Goal: Transaction & Acquisition: Book appointment/travel/reservation

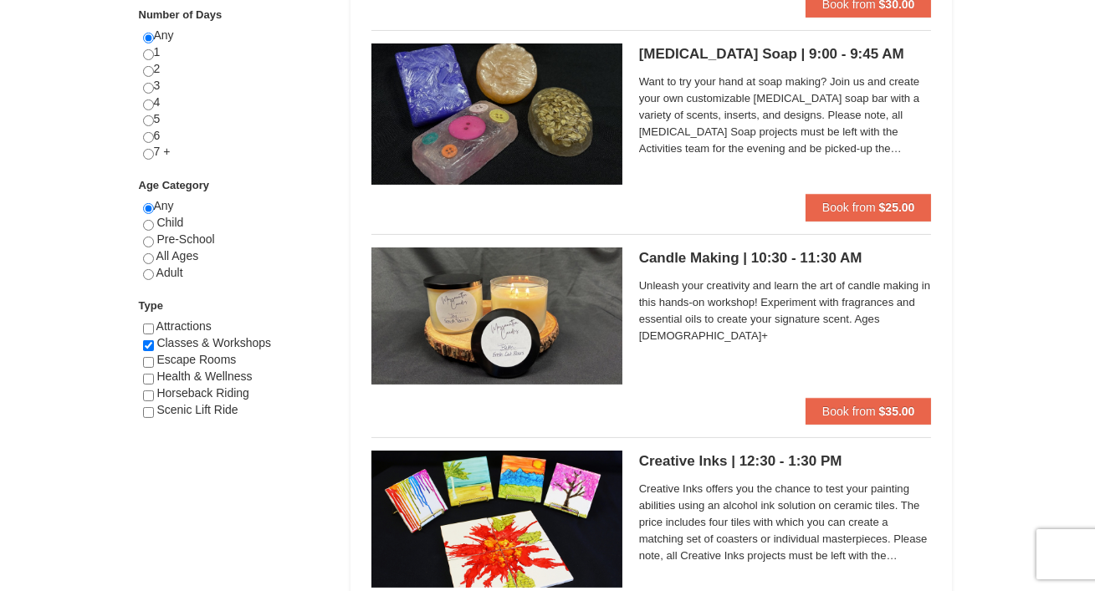
scroll to position [760, 0]
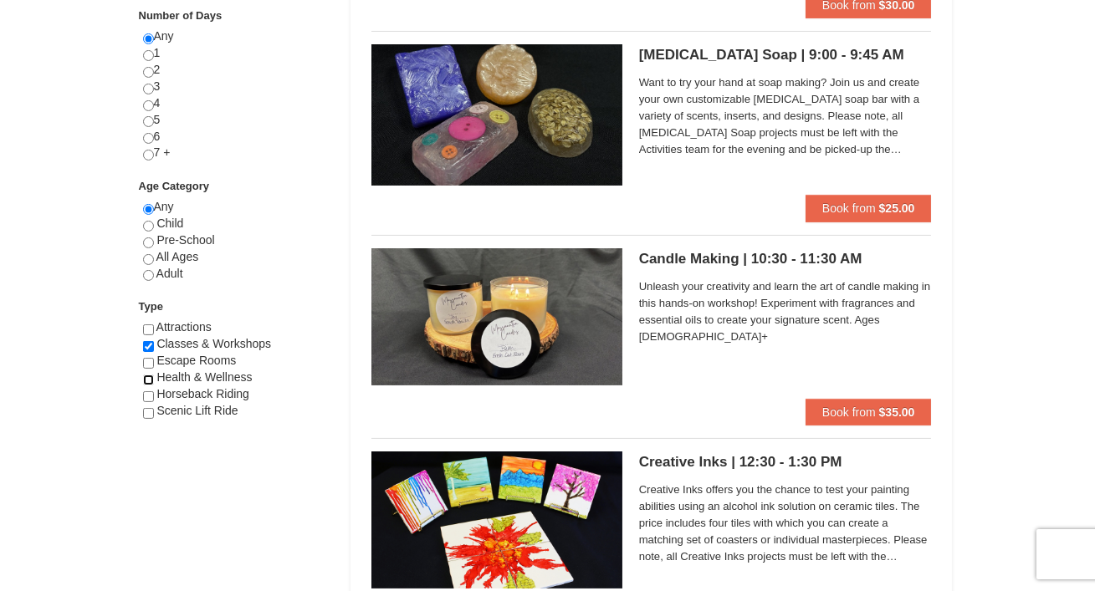
click at [149, 378] on input "checkbox" at bounding box center [148, 380] width 11 height 11
checkbox input "true"
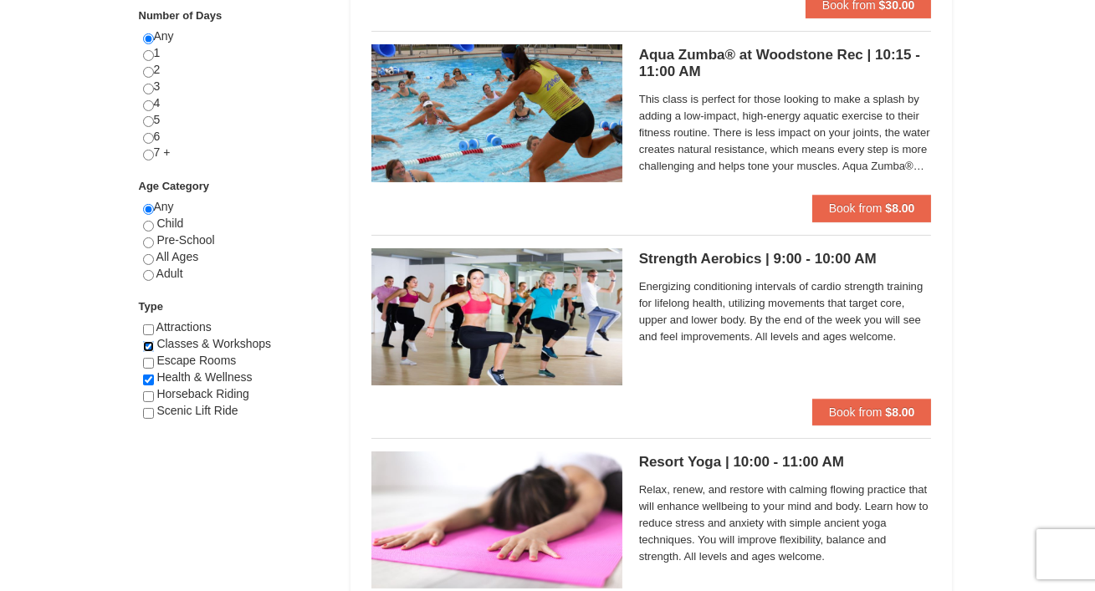
click at [147, 341] on input "checkbox" at bounding box center [148, 346] width 11 height 11
checkbox input "false"
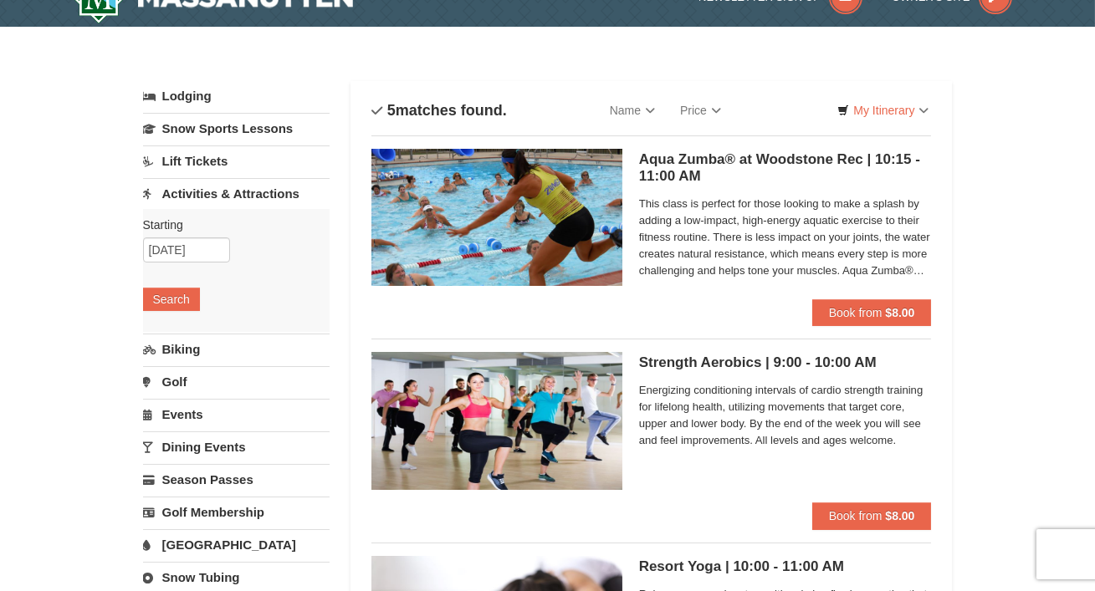
scroll to position [30, 0]
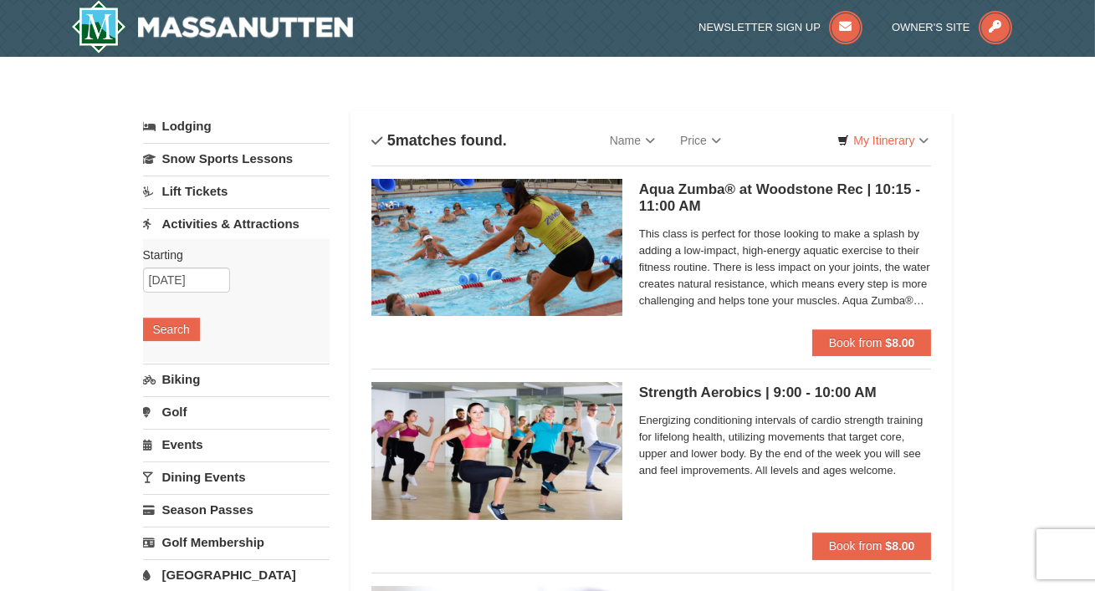
scroll to position [0, 0]
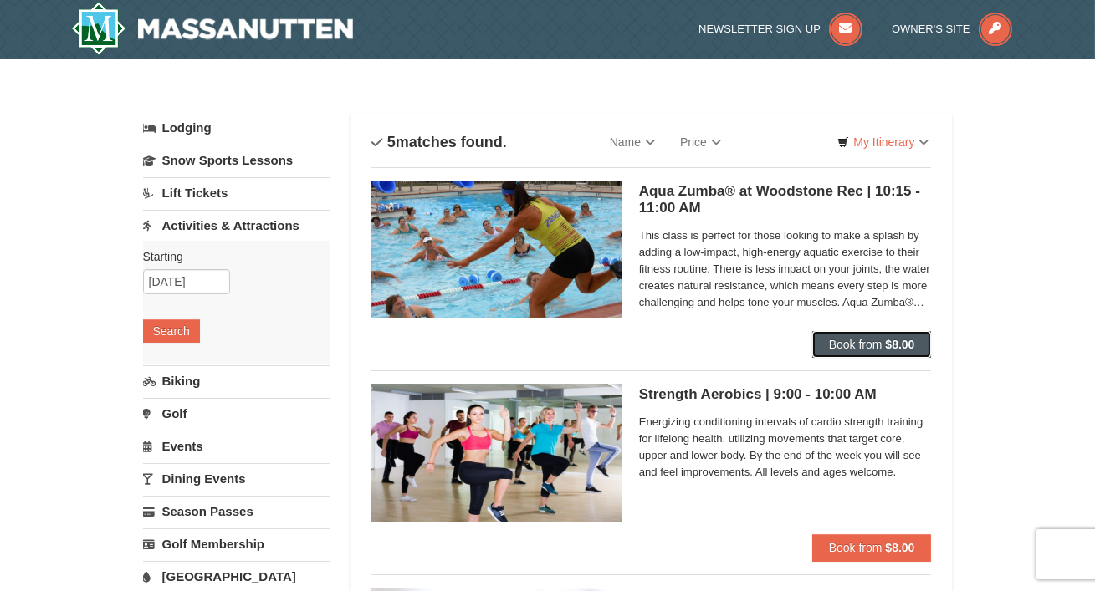
click at [878, 342] on span "Book from" at bounding box center [856, 344] width 54 height 13
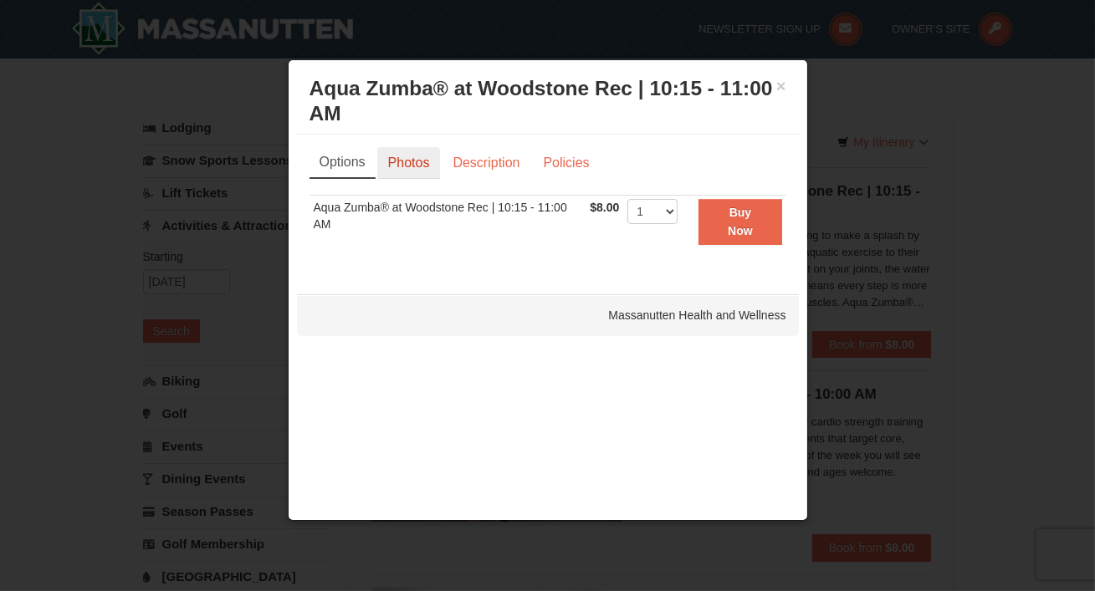
click at [414, 166] on link "Photos" at bounding box center [409, 163] width 64 height 32
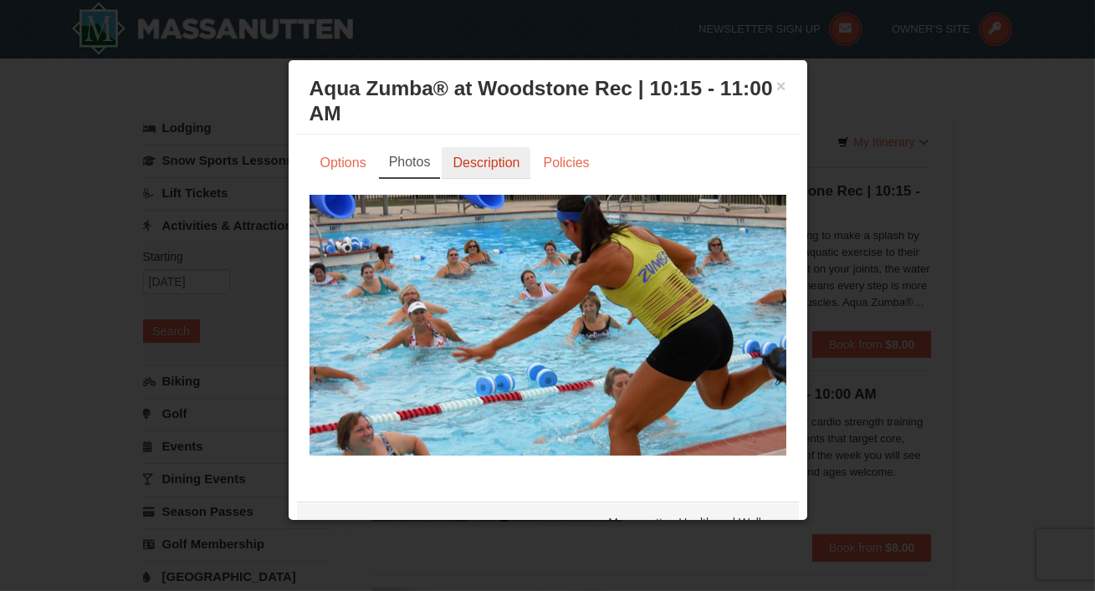
click at [478, 166] on link "Description" at bounding box center [486, 163] width 89 height 32
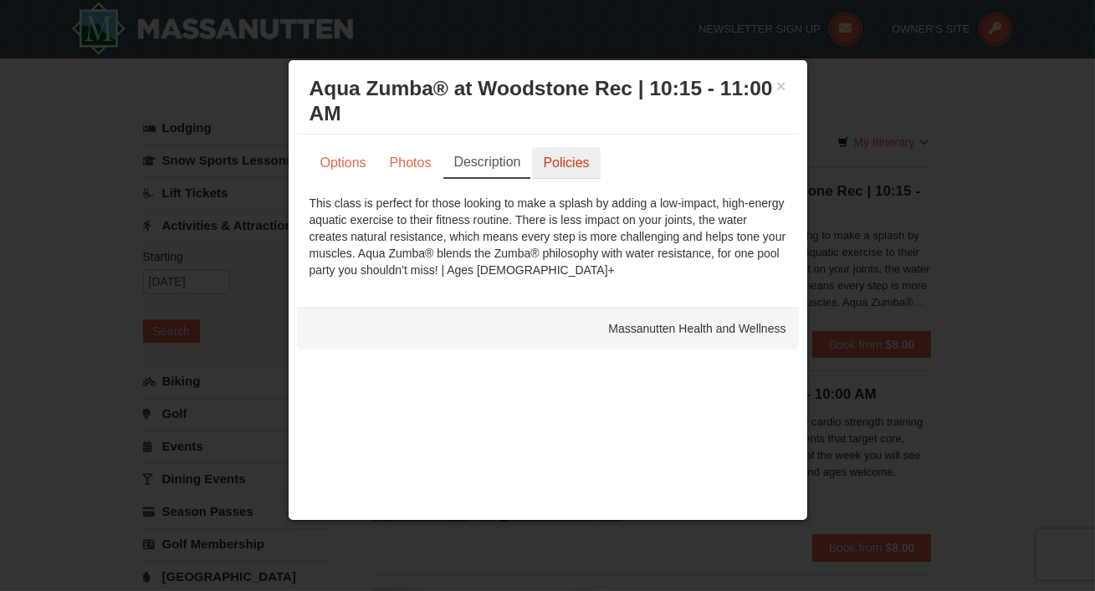
click at [558, 172] on link "Policies" at bounding box center [566, 163] width 68 height 32
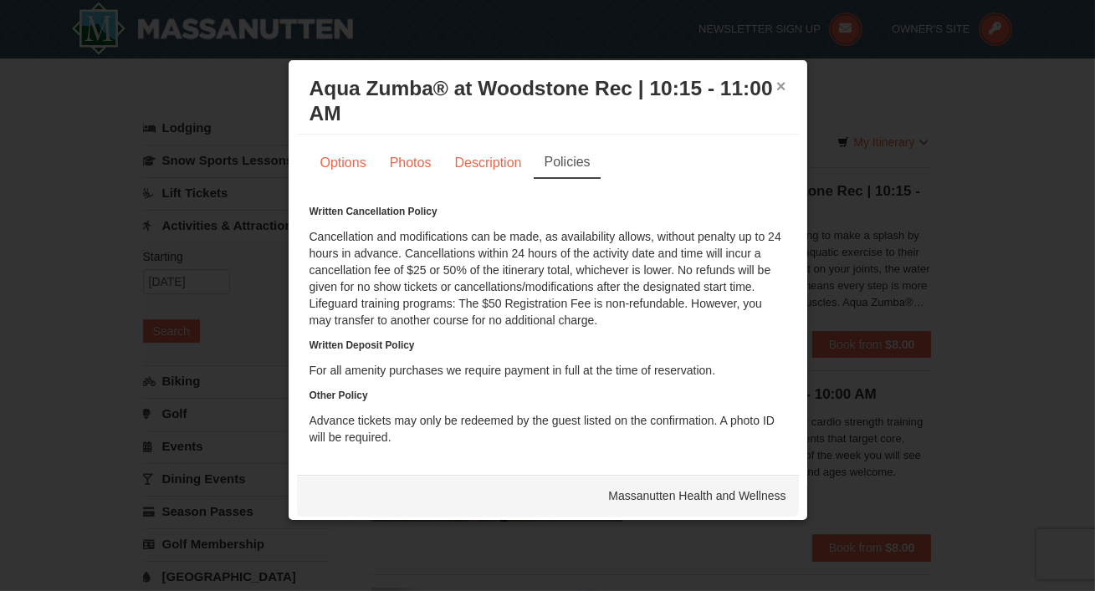
click at [783, 85] on button "×" at bounding box center [781, 86] width 10 height 17
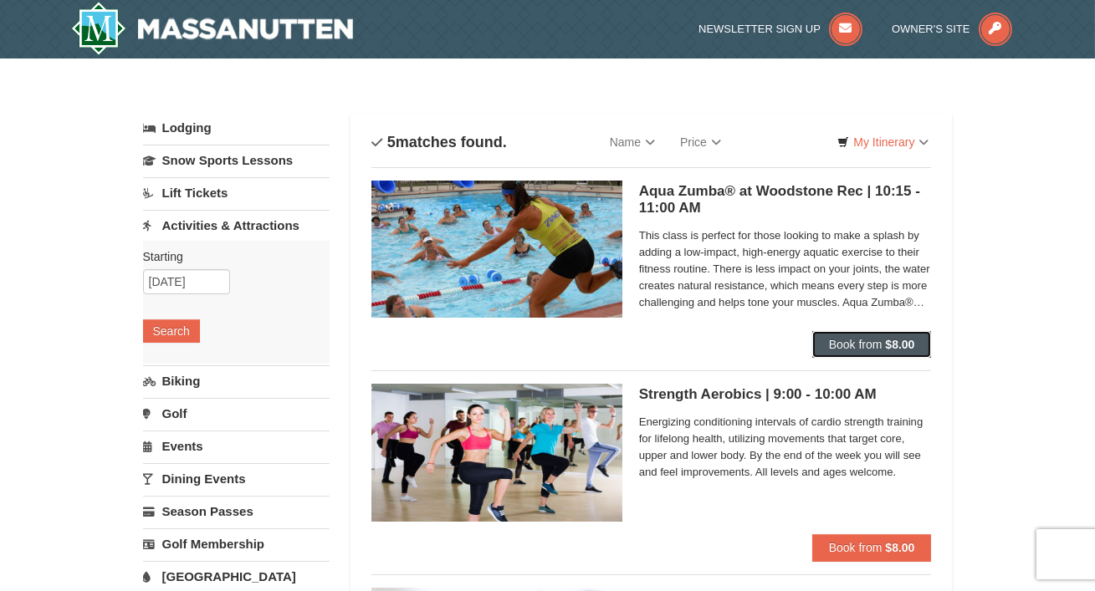
click at [855, 345] on span "Book from" at bounding box center [856, 344] width 54 height 13
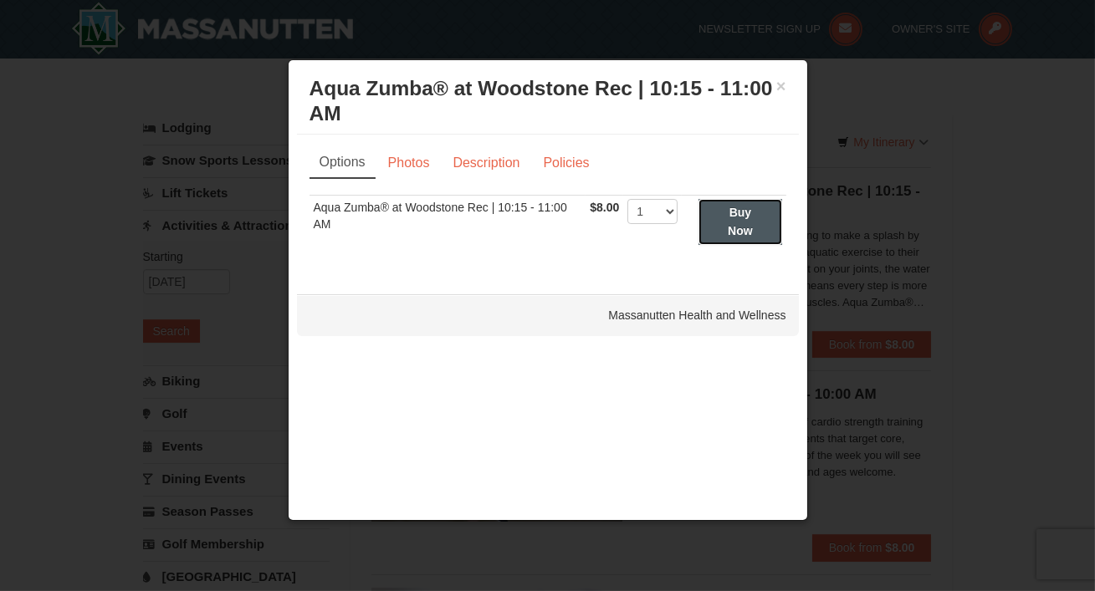
click at [752, 220] on button "Buy Now" at bounding box center [739, 222] width 83 height 46
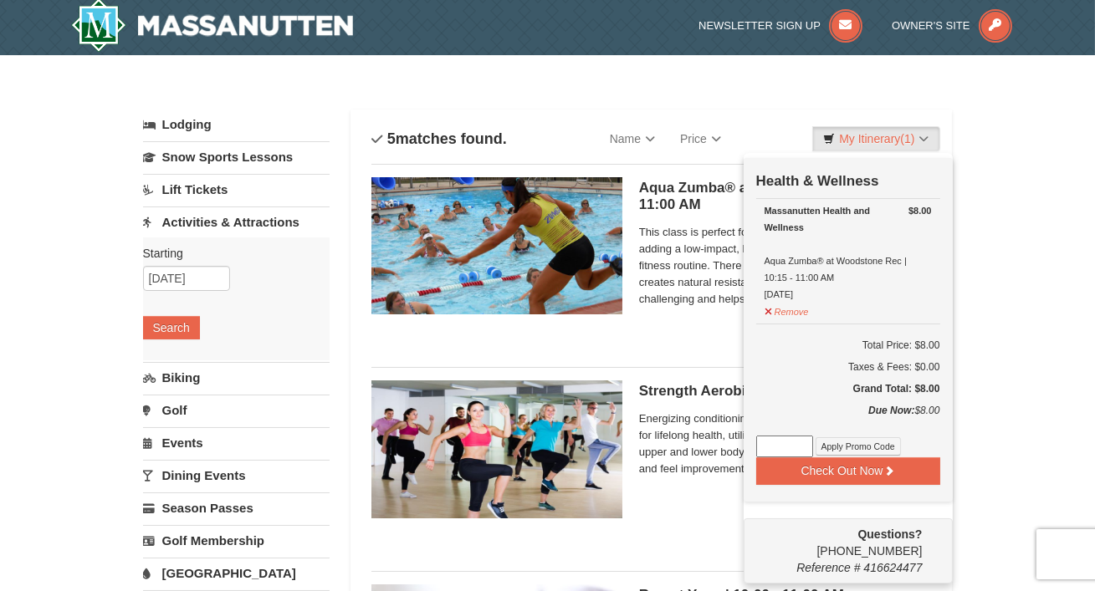
scroll to position [4, 0]
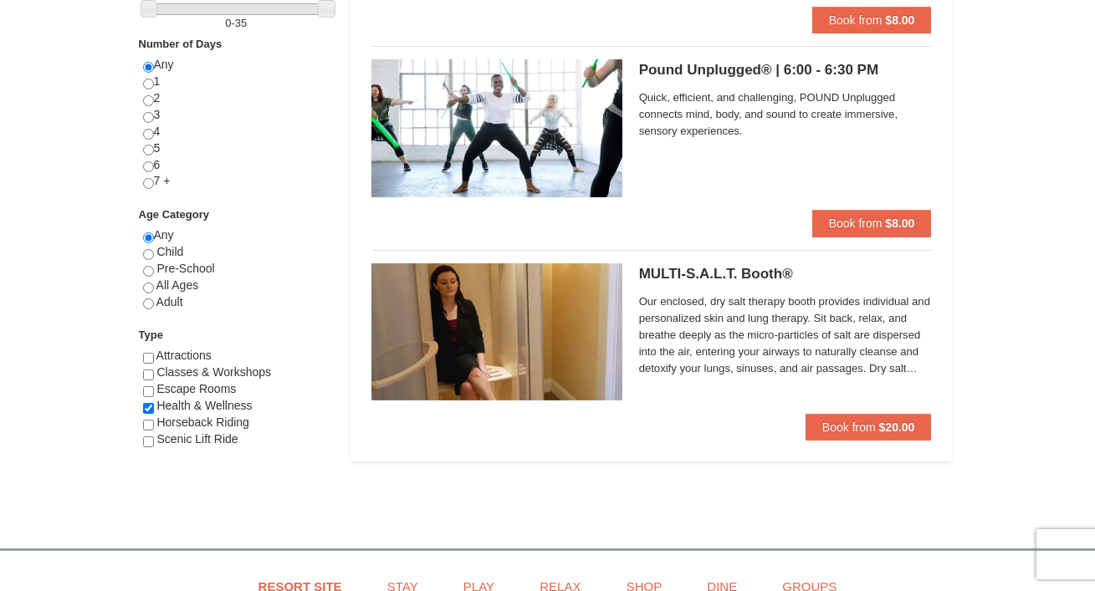
scroll to position [734, 0]
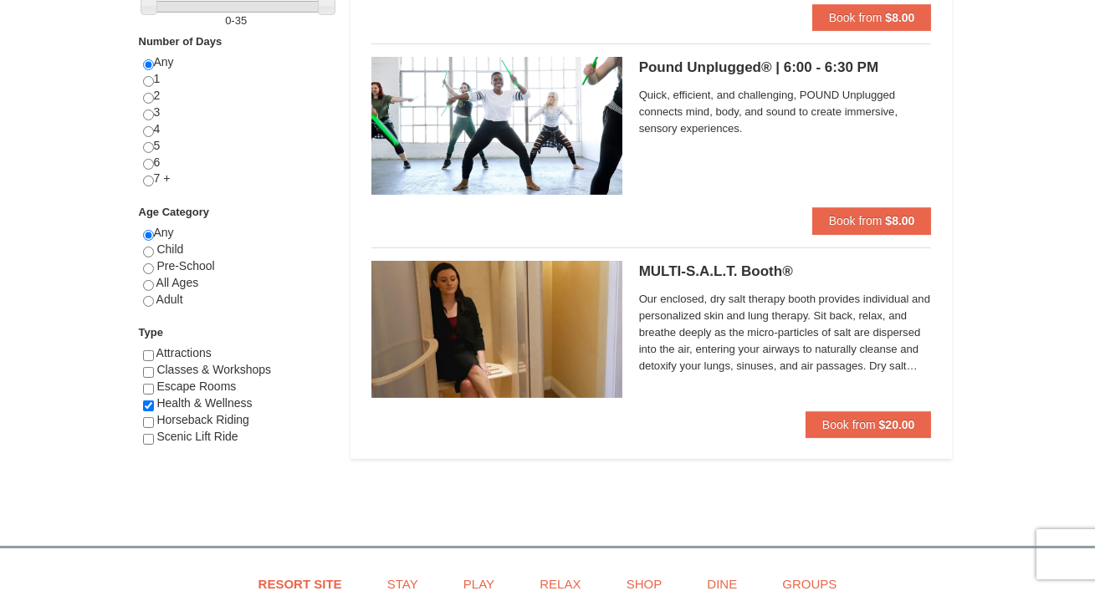
click at [688, 272] on h5 "MULTI-S.A.L.T. Booth® Massanutten Health and Wellness" at bounding box center [785, 271] width 293 height 17
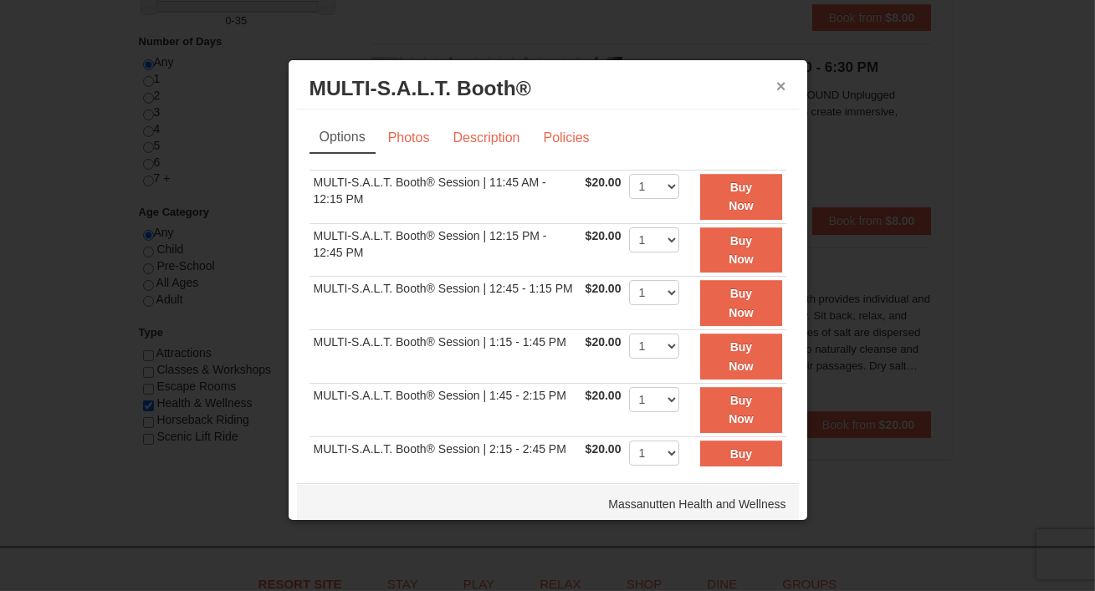
click at [776, 88] on button "×" at bounding box center [781, 86] width 10 height 17
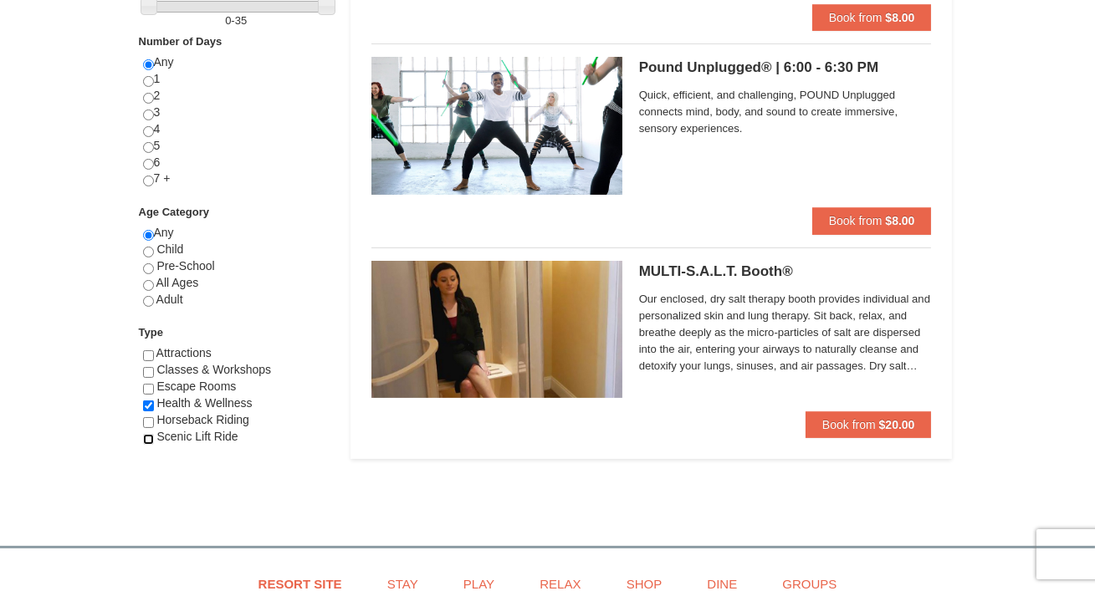
click at [151, 438] on input "checkbox" at bounding box center [148, 439] width 11 height 11
checkbox input "true"
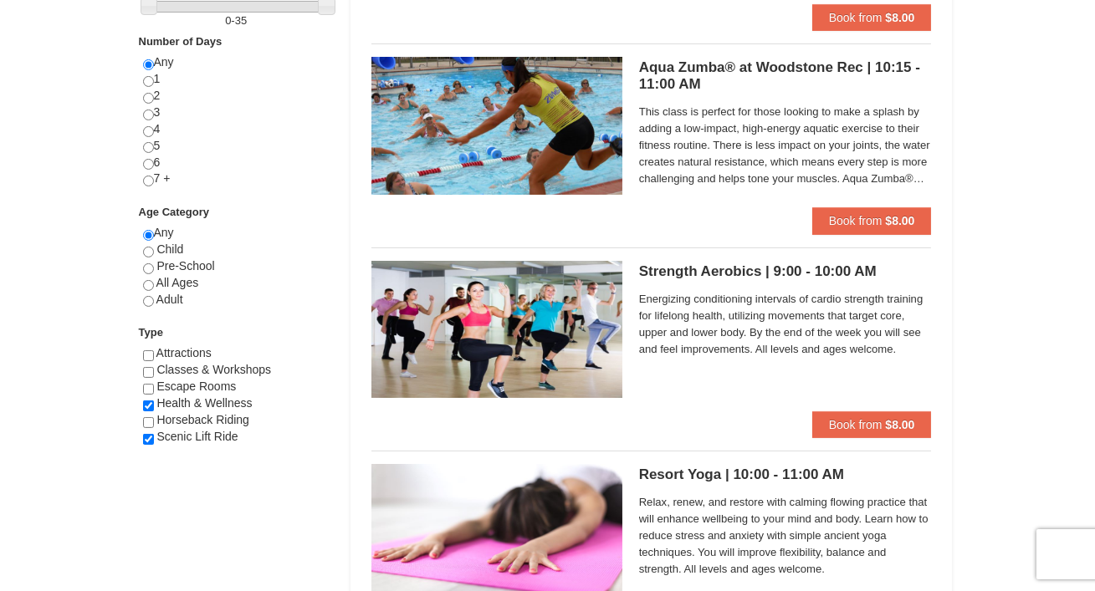
click at [1091, 171] on div "× Categories List Filter My Itinerary (1) Check Out Now Health & Wellness $8.00…" at bounding box center [547, 215] width 1095 height 1783
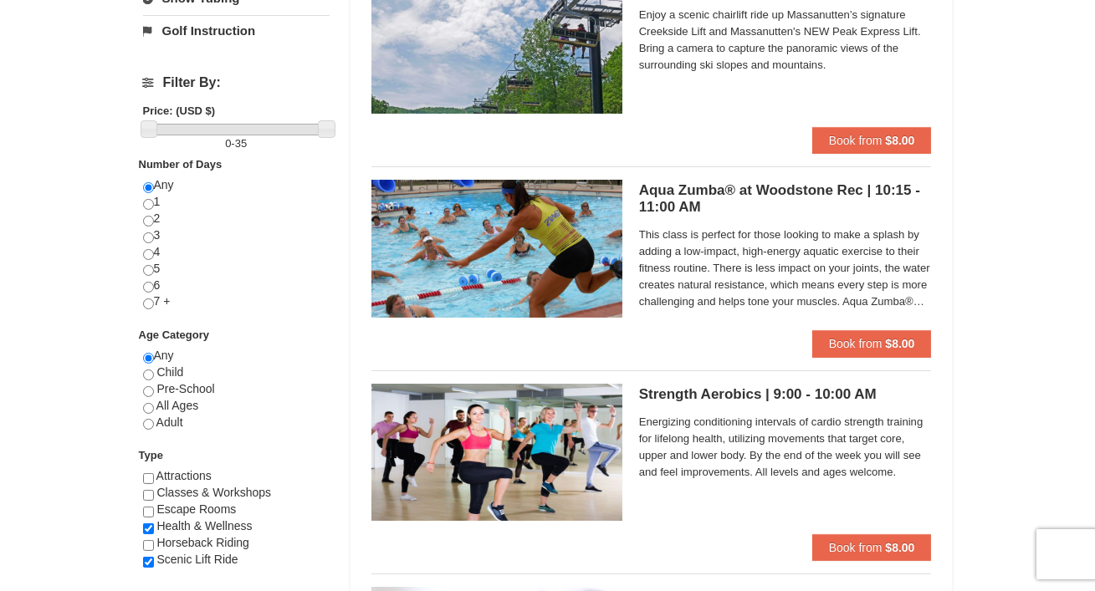
scroll to position [582, 0]
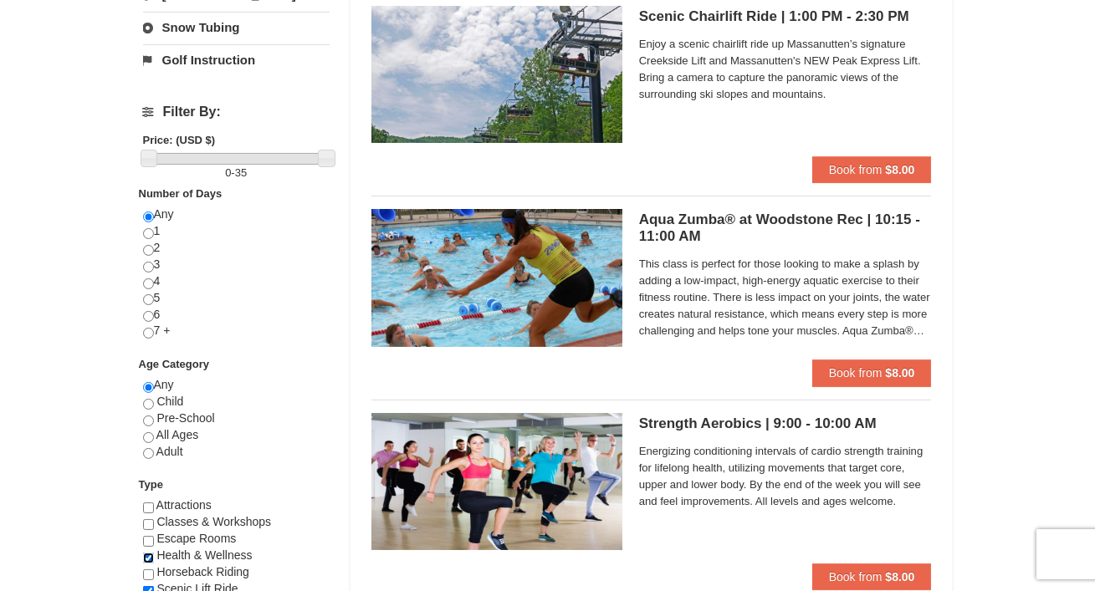
click at [148, 559] on input "checkbox" at bounding box center [148, 558] width 11 height 11
checkbox input "false"
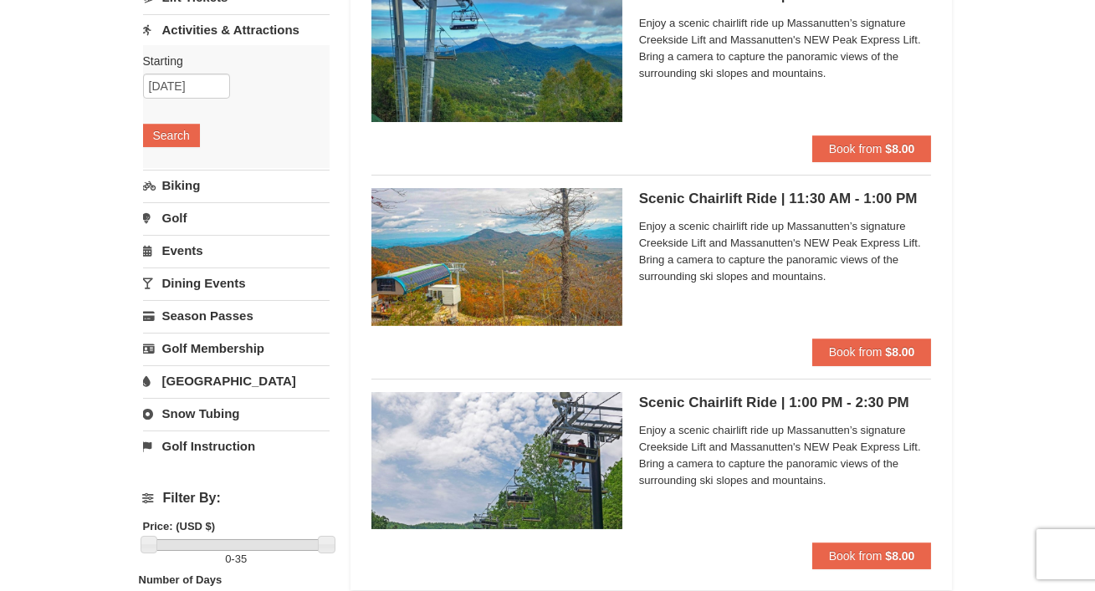
scroll to position [212, 0]
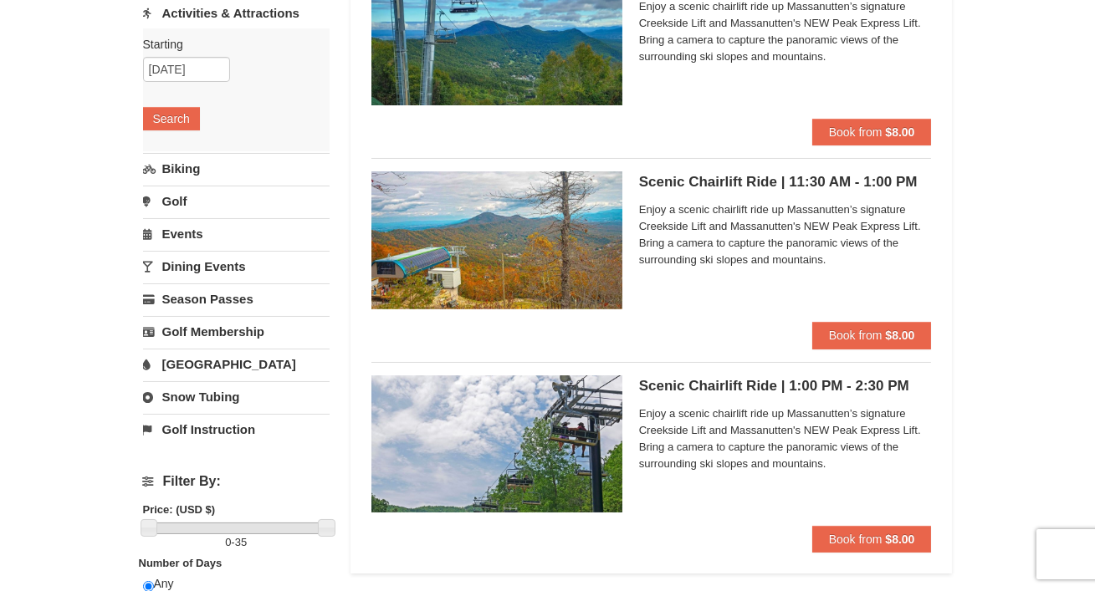
click at [704, 387] on h5 "Scenic Chairlift Ride | 1:00 PM - 2:30 PM Massanutten Scenic Chairlift Rides" at bounding box center [785, 386] width 293 height 17
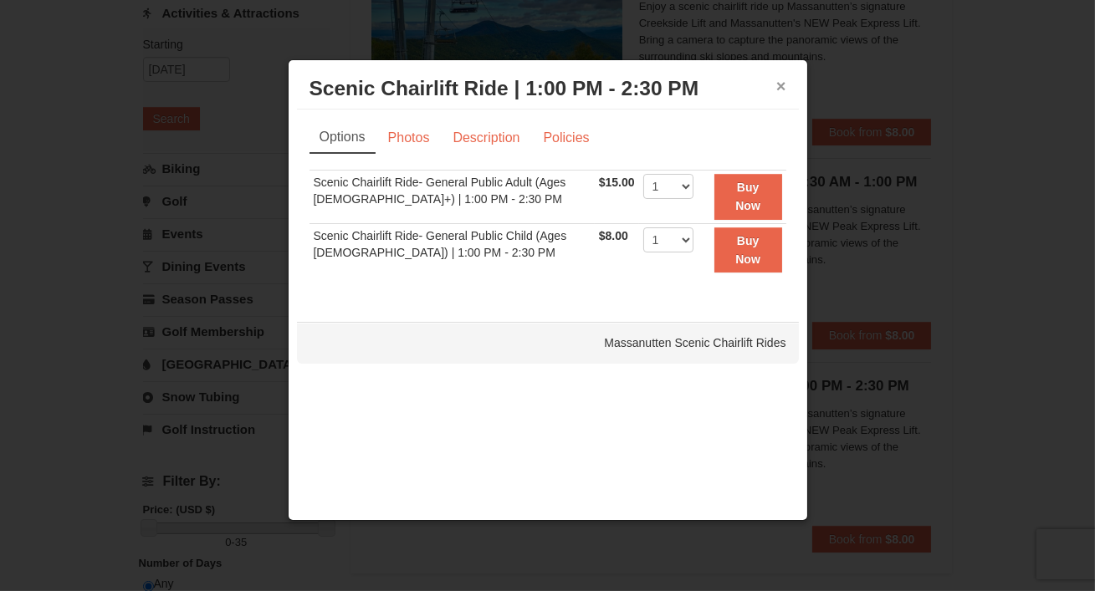
click at [778, 86] on button "×" at bounding box center [781, 86] width 10 height 17
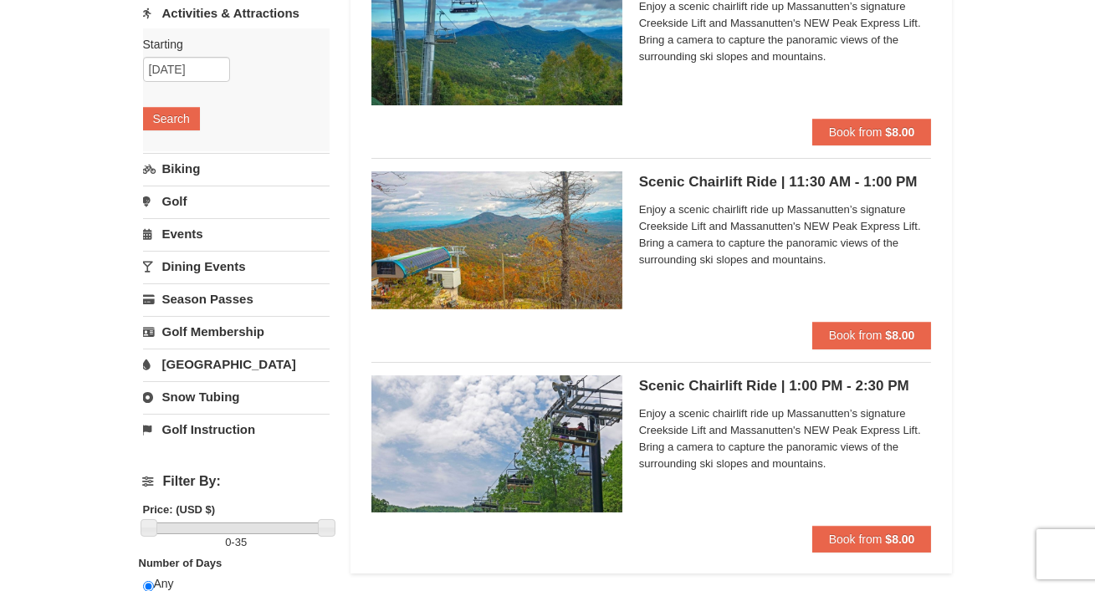
click at [1005, 194] on div "× Categories List Filter My Itinerary (1) Check Out Now Health & Wellness $8.00…" at bounding box center [547, 448] width 1095 height 1205
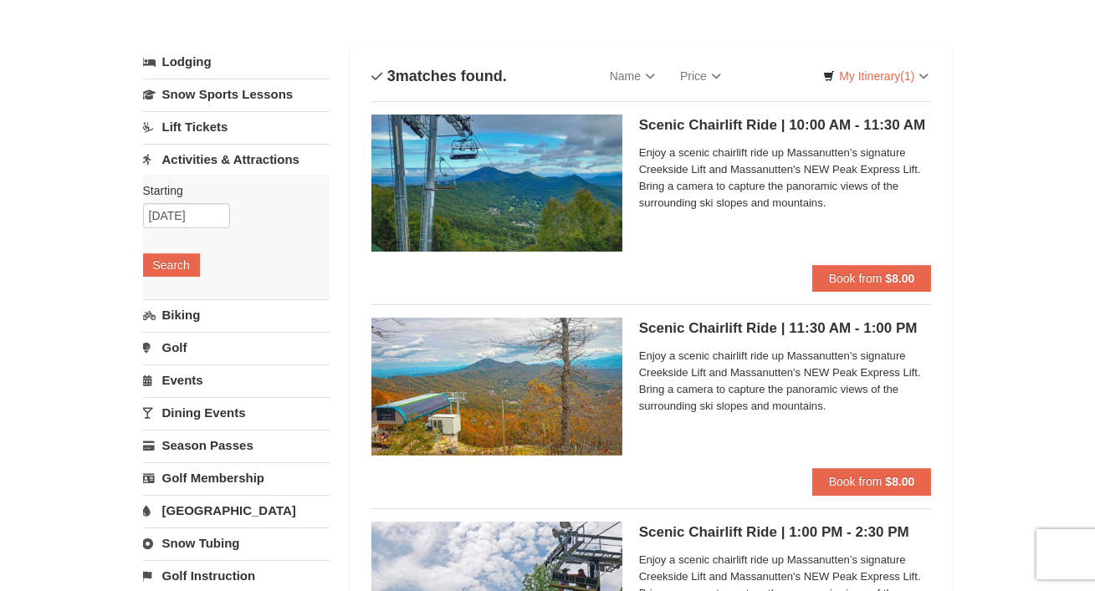
scroll to position [60, 0]
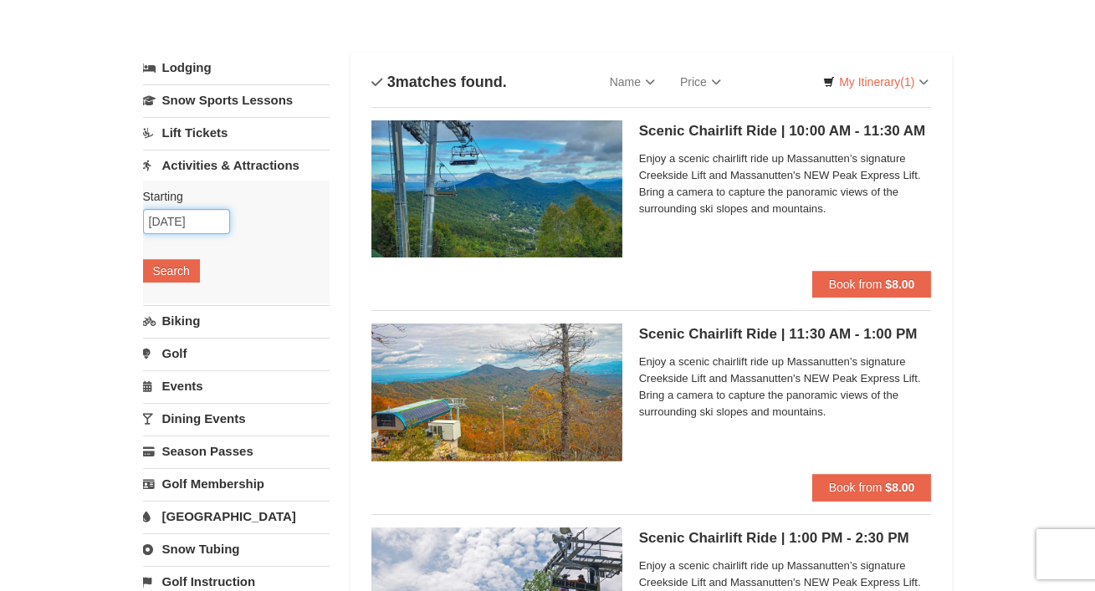
click at [192, 219] on input "[DATE]" at bounding box center [186, 221] width 87 height 25
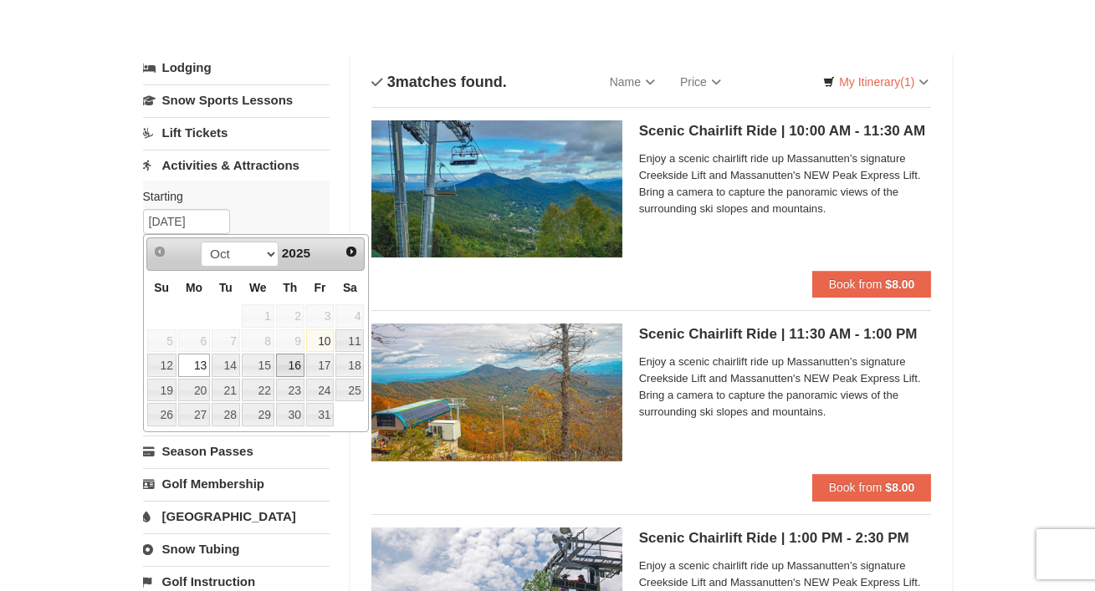
click at [294, 366] on link "16" at bounding box center [290, 365] width 28 height 23
type input "[DATE]"
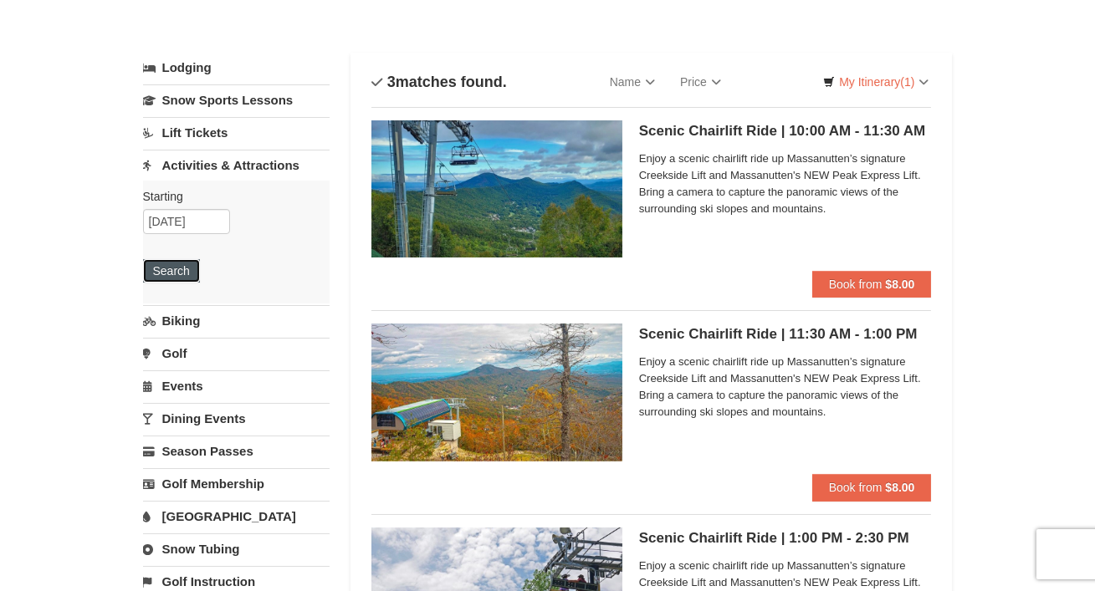
click at [164, 279] on button "Search" at bounding box center [171, 270] width 57 height 23
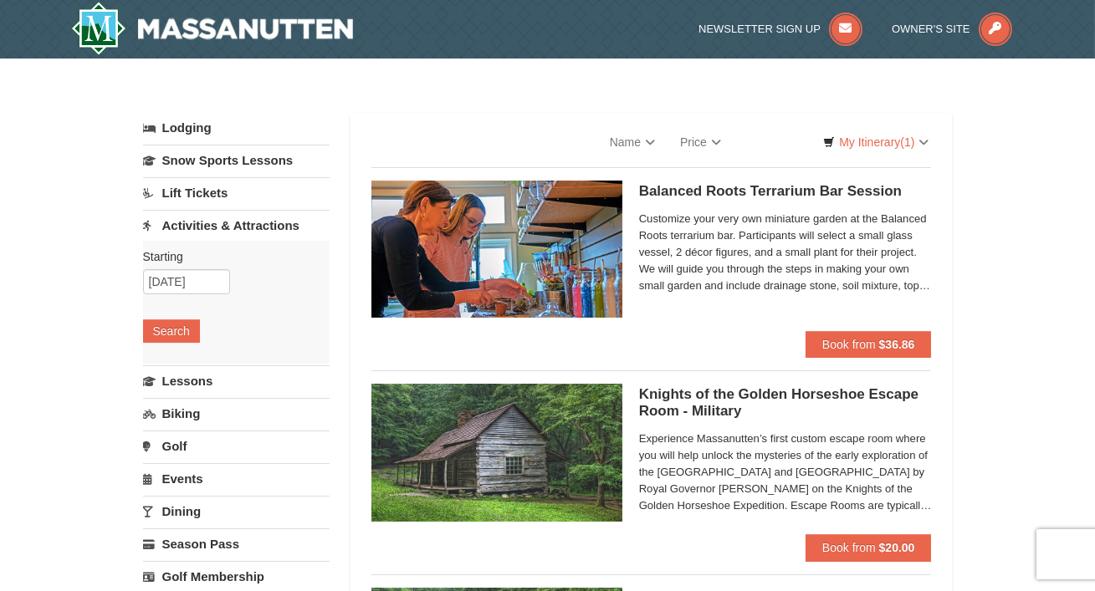
select select "10"
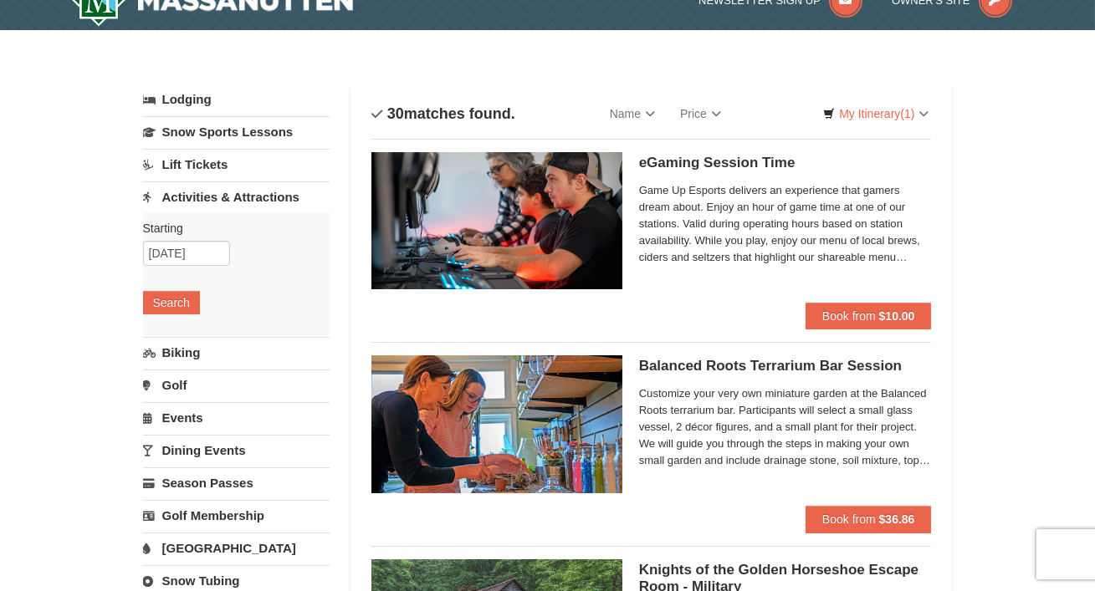
scroll to position [30, 0]
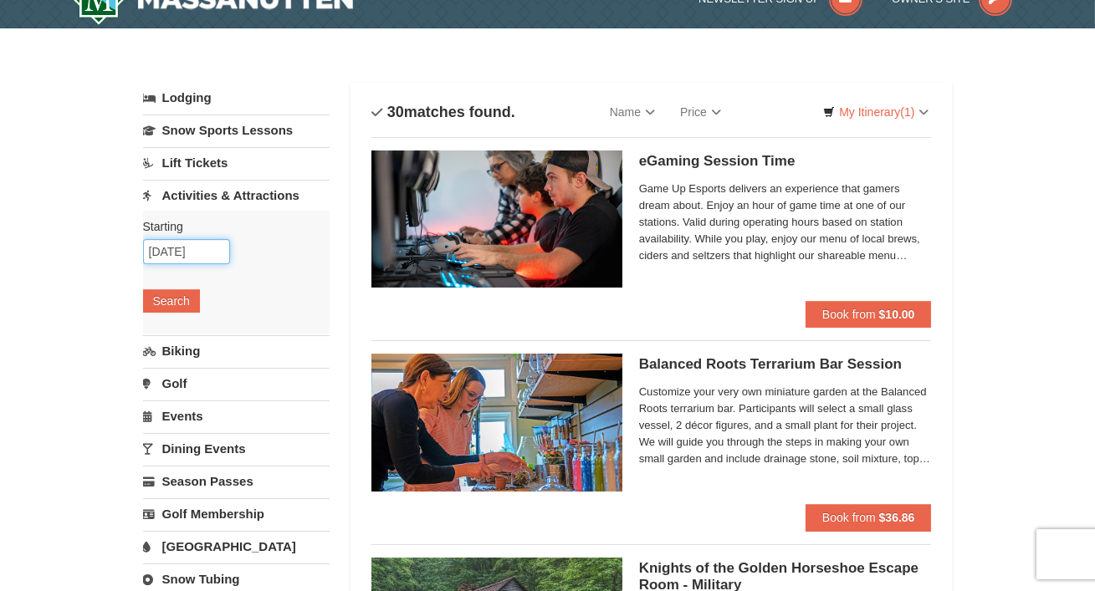
click at [162, 255] on input "10/16/2025" at bounding box center [186, 251] width 87 height 25
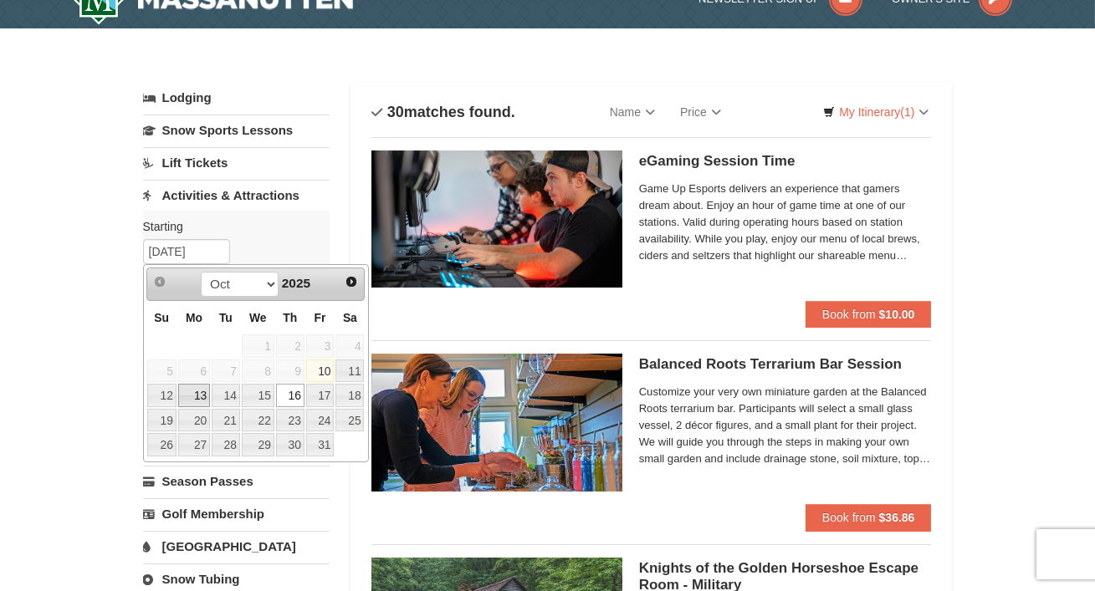
click at [197, 400] on link "13" at bounding box center [194, 395] width 32 height 23
type input "[DATE]"
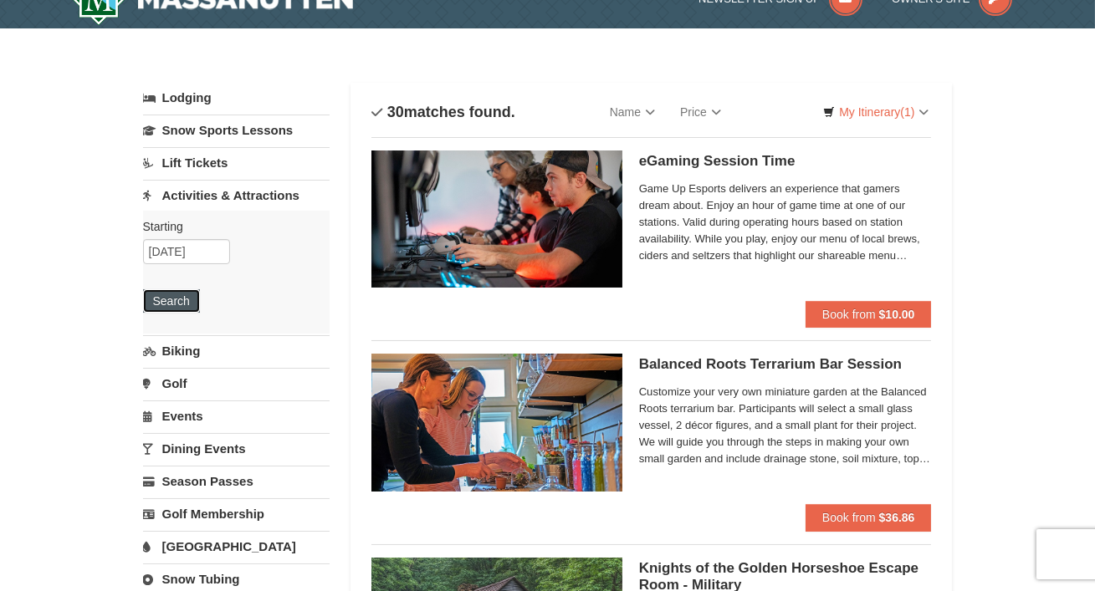
click at [158, 303] on button "Search" at bounding box center [171, 300] width 57 height 23
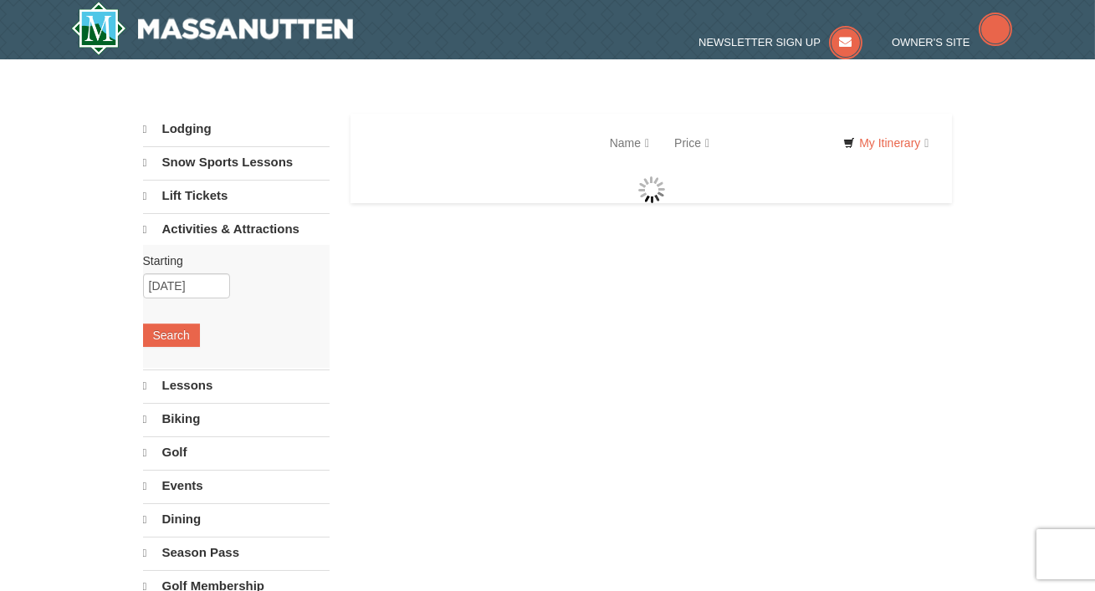
select select "10"
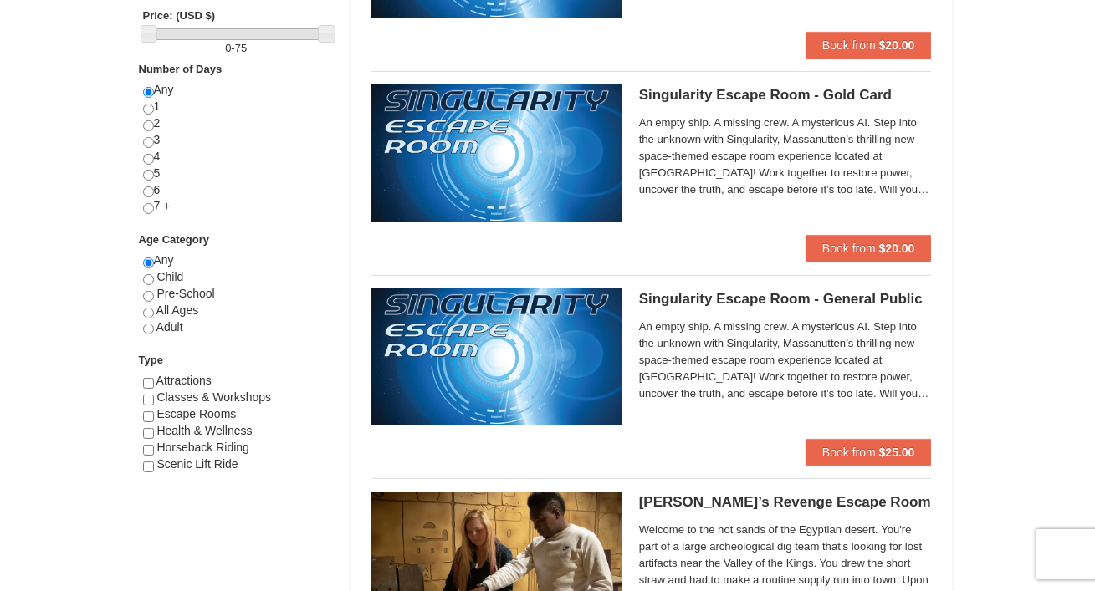
scroll to position [729, 0]
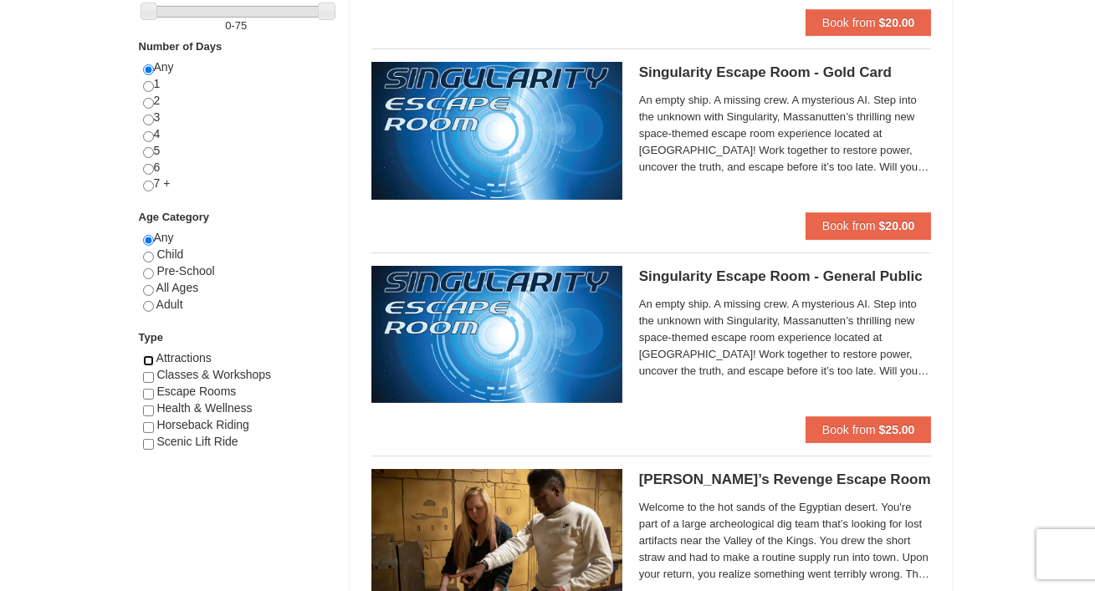
click at [147, 361] on input "checkbox" at bounding box center [148, 361] width 11 height 11
checkbox input "true"
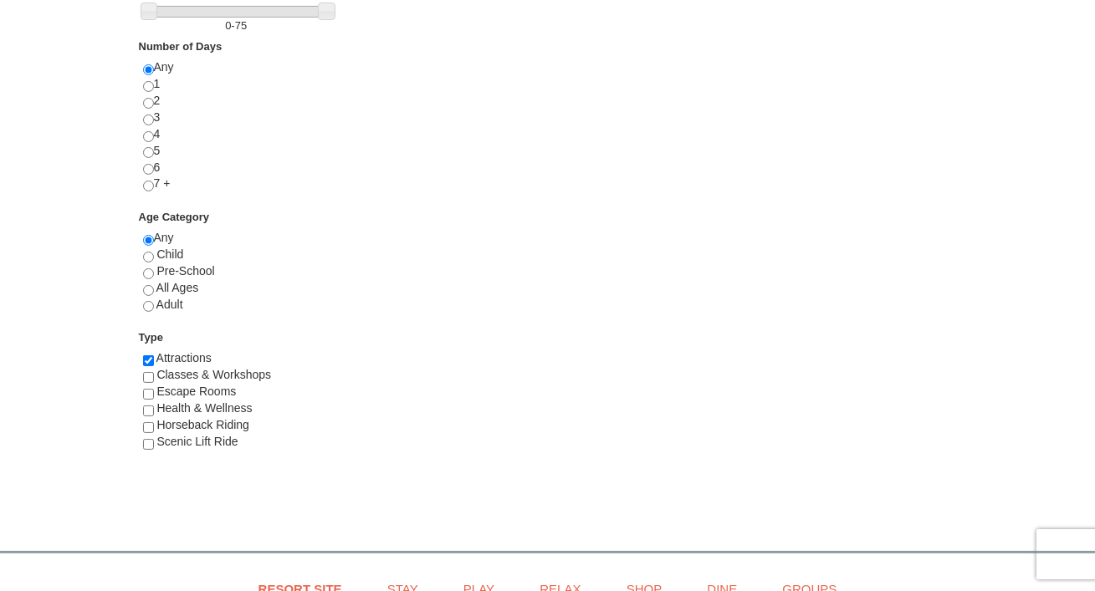
click at [149, 403] on div "Health & Wellness" at bounding box center [236, 409] width 187 height 17
click at [148, 412] on input "checkbox" at bounding box center [148, 411] width 11 height 11
checkbox input "true"
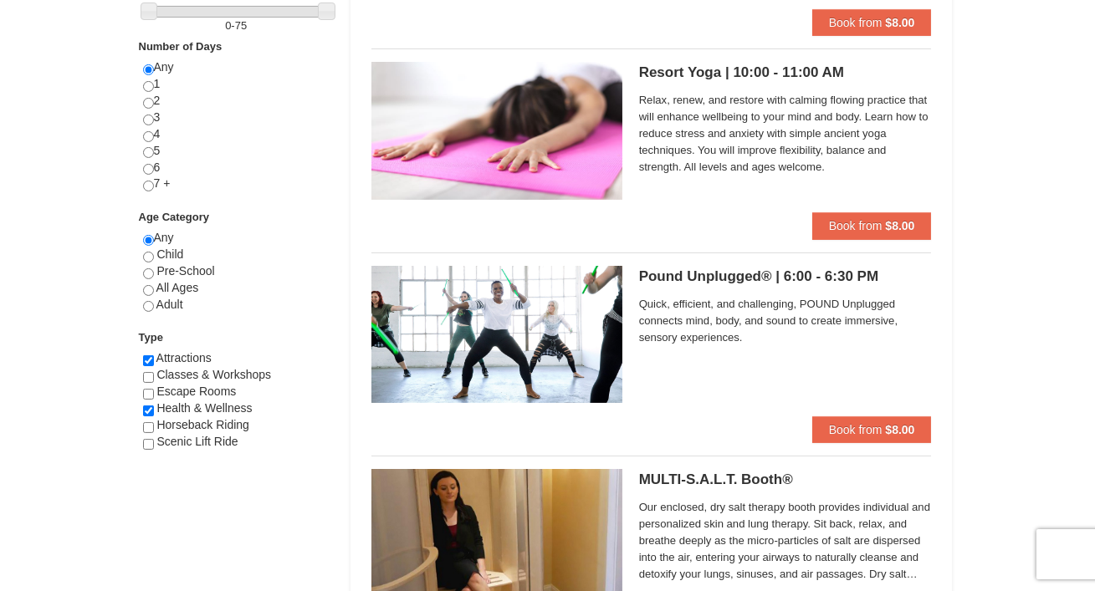
click at [1018, 226] on div "× Categories List Filter My Itinerary (1) Check Out Now Health & Wellness $8.00…" at bounding box center [547, 119] width 1095 height 1580
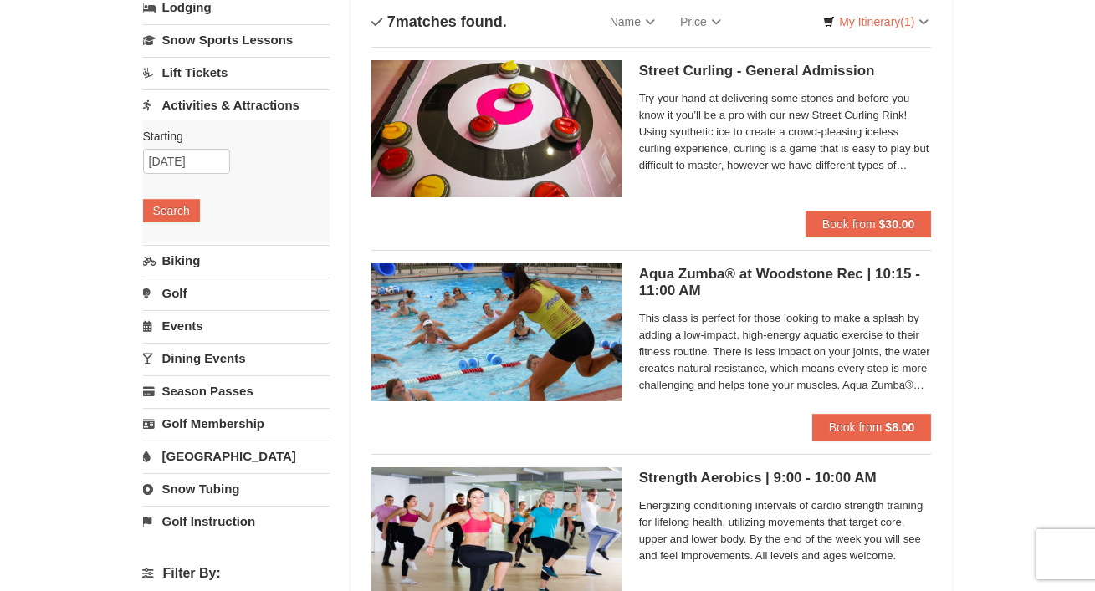
scroll to position [91, 0]
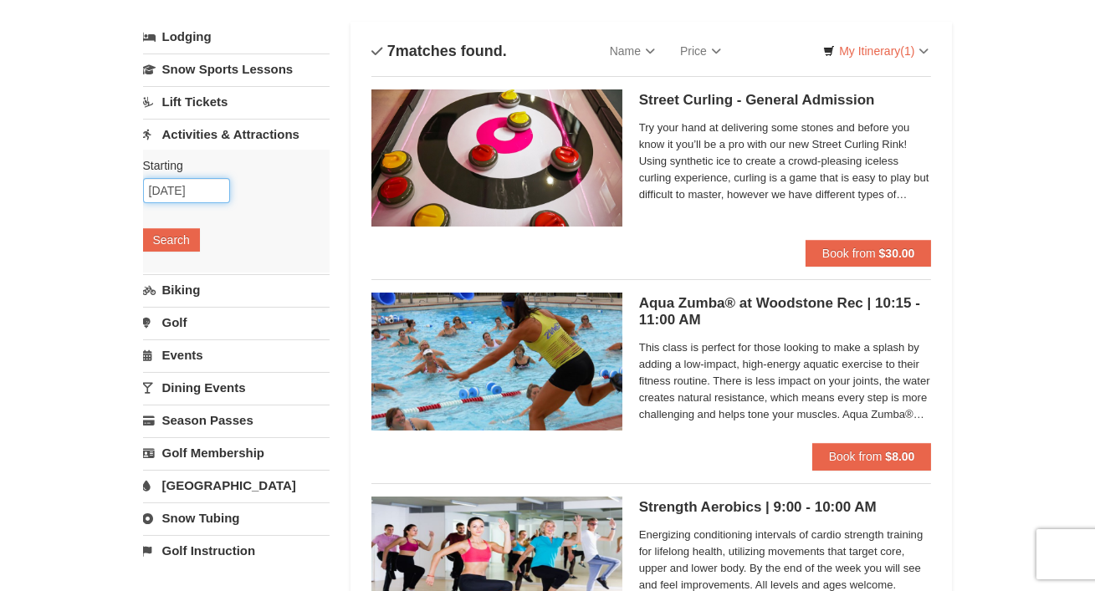
click at [202, 186] on input "[DATE]" at bounding box center [186, 190] width 87 height 25
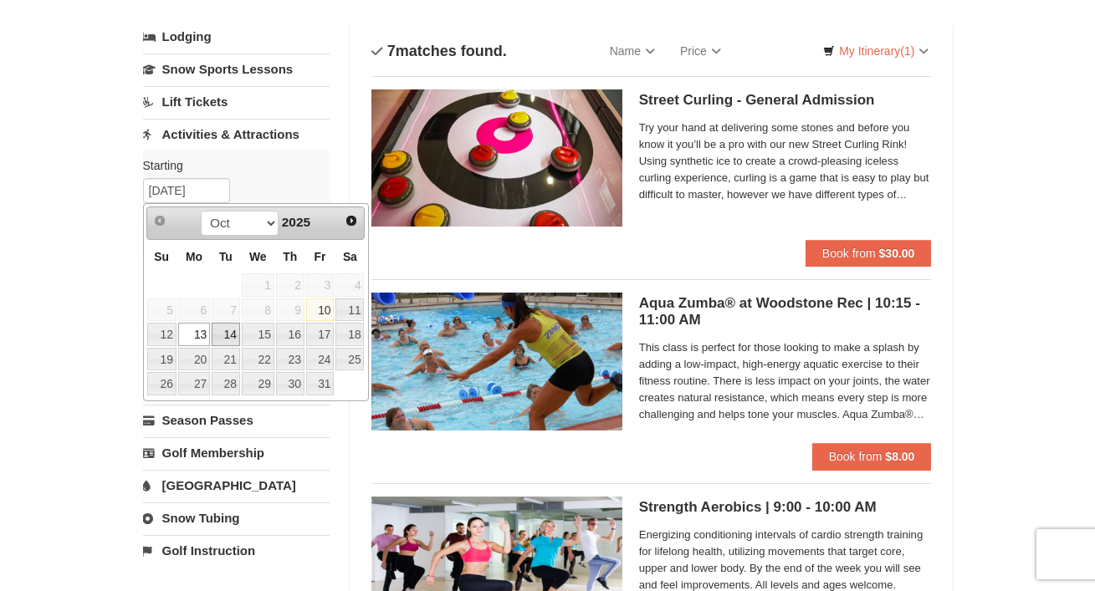
click at [224, 335] on link "14" at bounding box center [226, 334] width 28 height 23
type input "[DATE]"
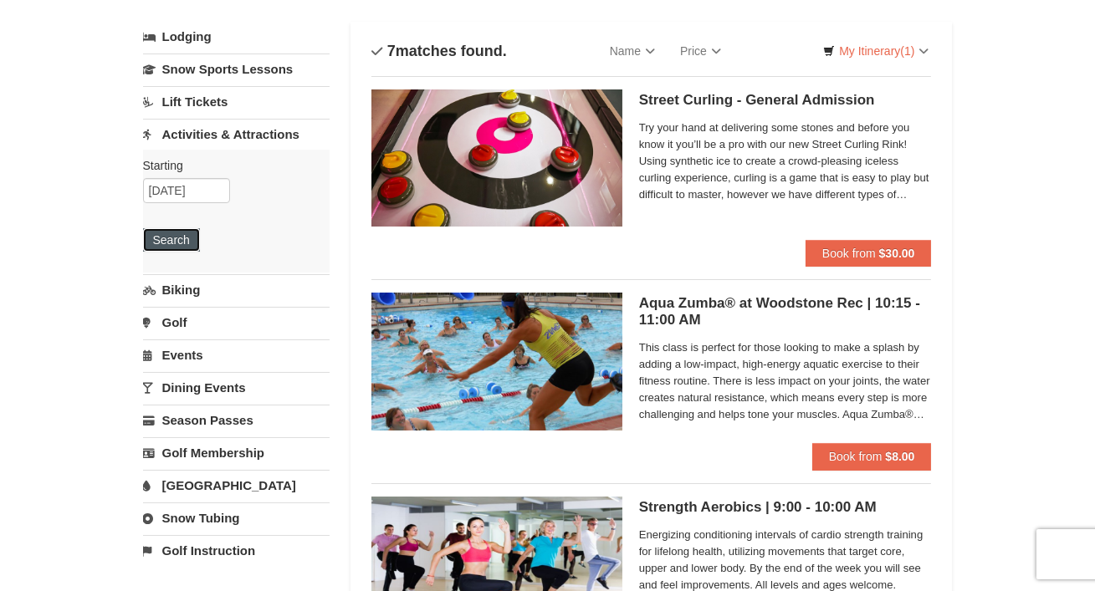
click at [165, 246] on button "Search" at bounding box center [171, 239] width 57 height 23
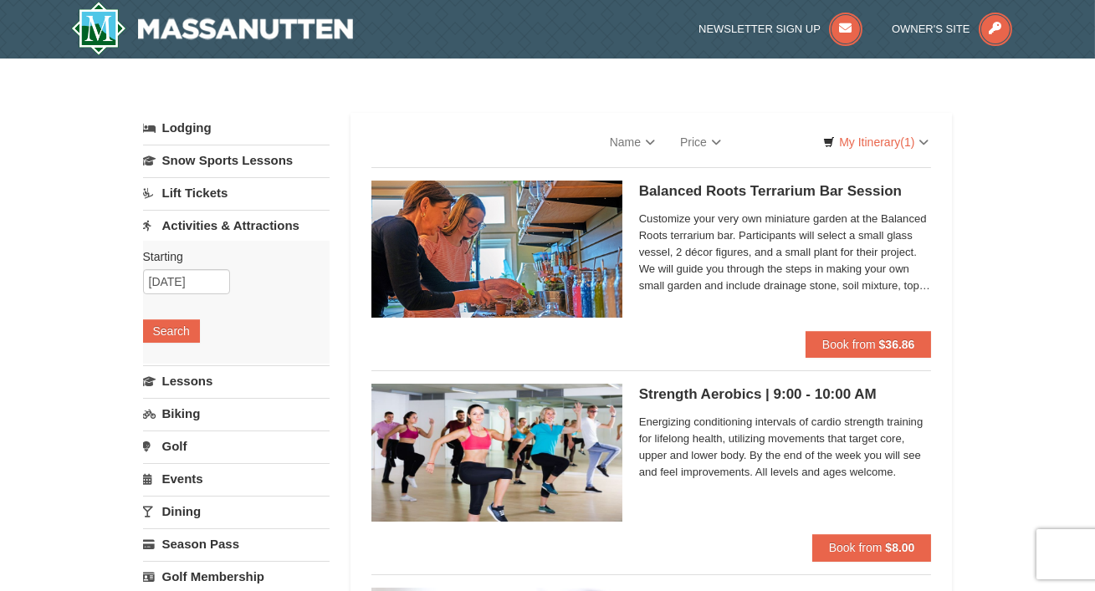
select select "10"
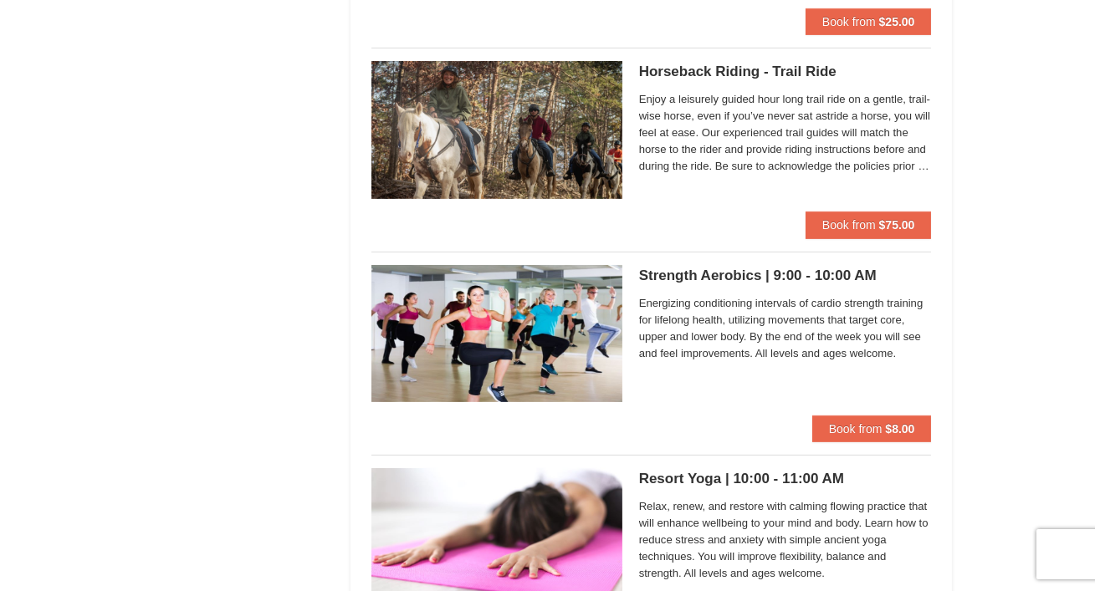
scroll to position [1338, 0]
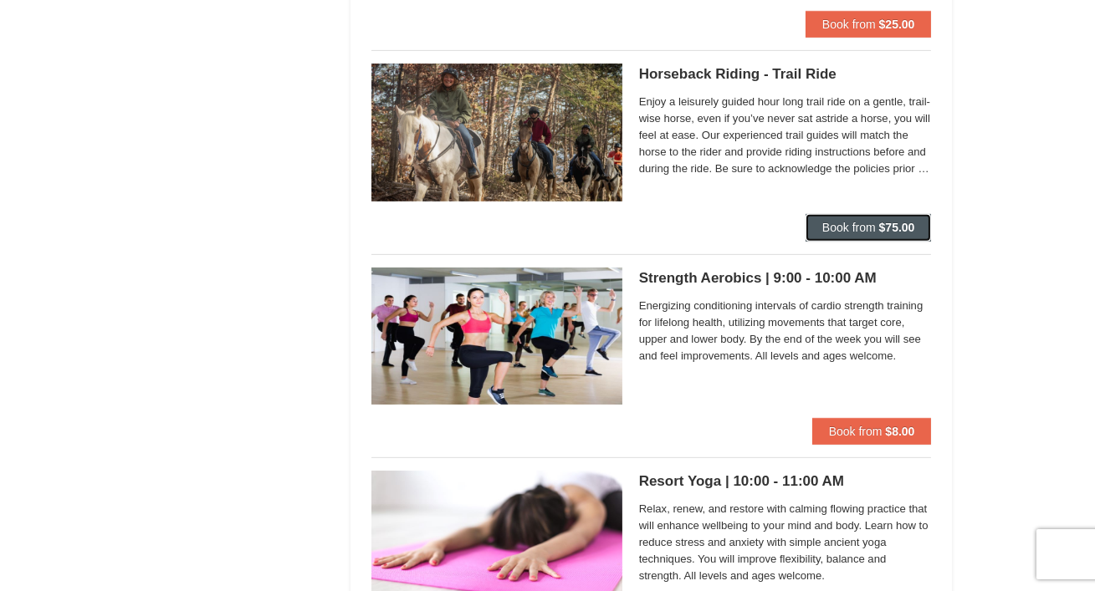
click at [842, 231] on span "Book from" at bounding box center [849, 227] width 54 height 13
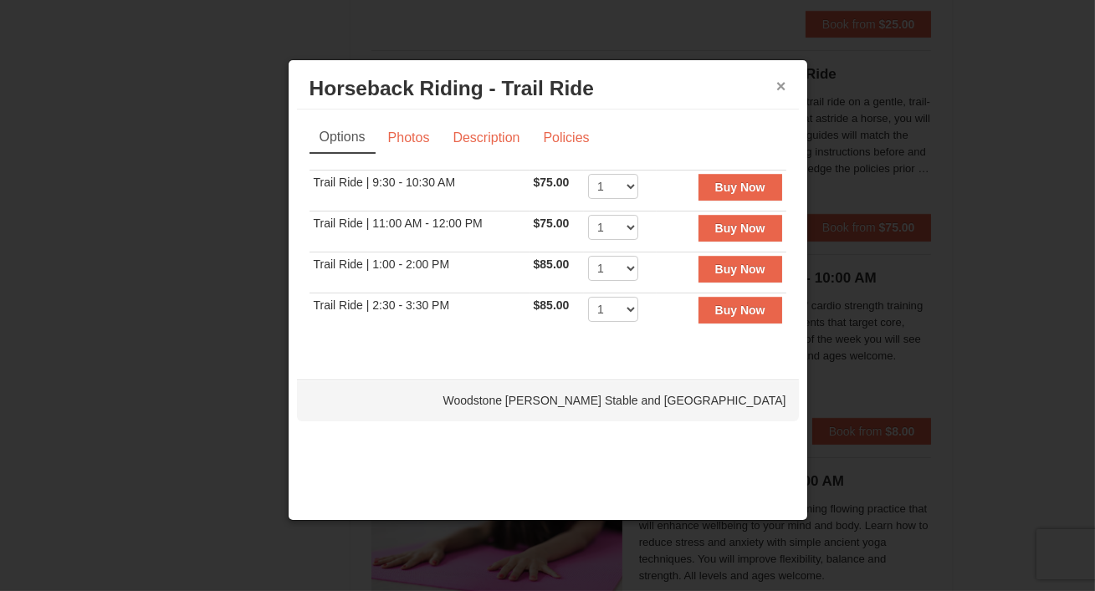
click at [779, 88] on button "×" at bounding box center [781, 86] width 10 height 17
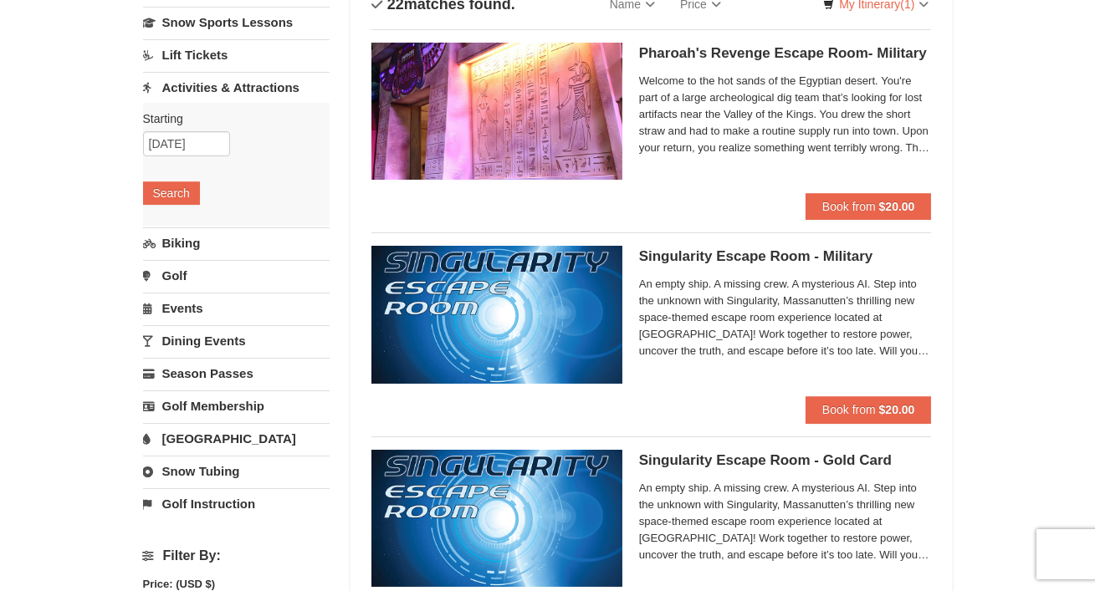
scroll to position [121, 0]
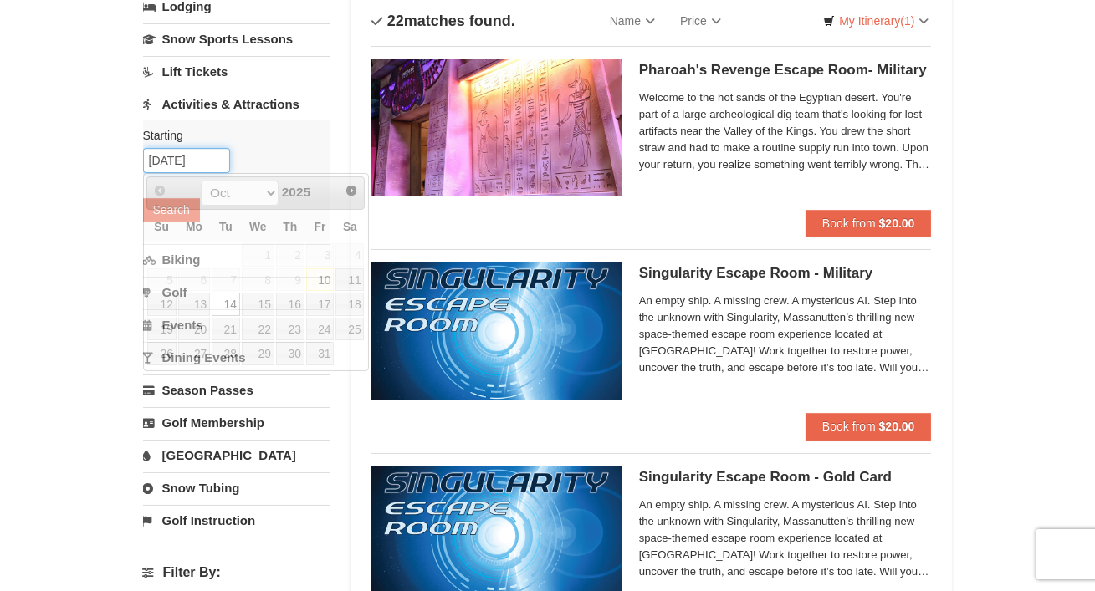
click at [213, 159] on input "[DATE]" at bounding box center [186, 160] width 87 height 25
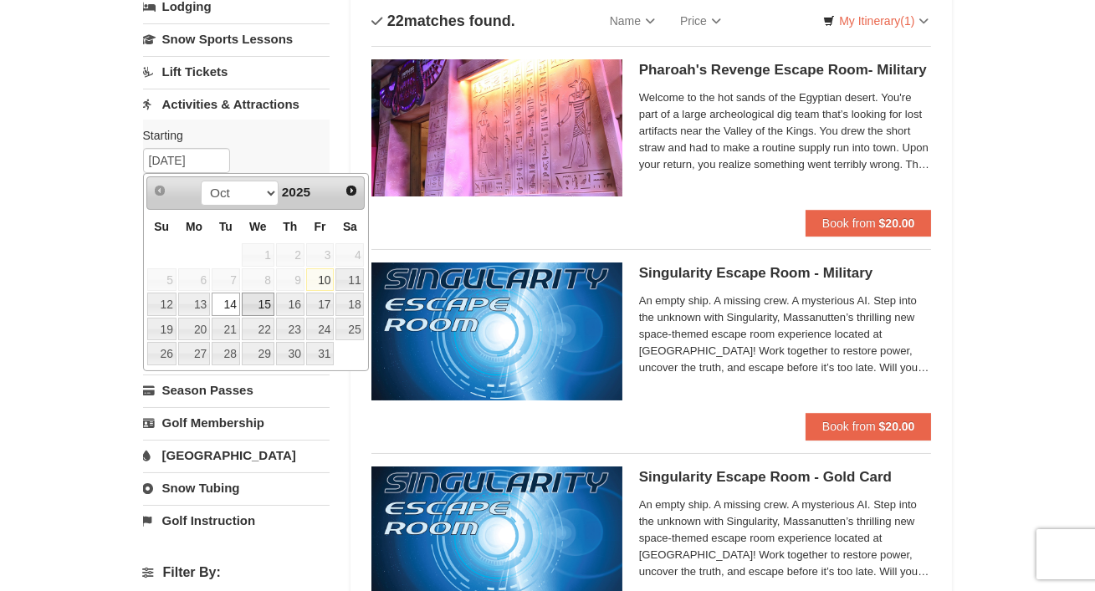
click at [264, 306] on link "15" at bounding box center [258, 304] width 33 height 23
type input "[DATE]"
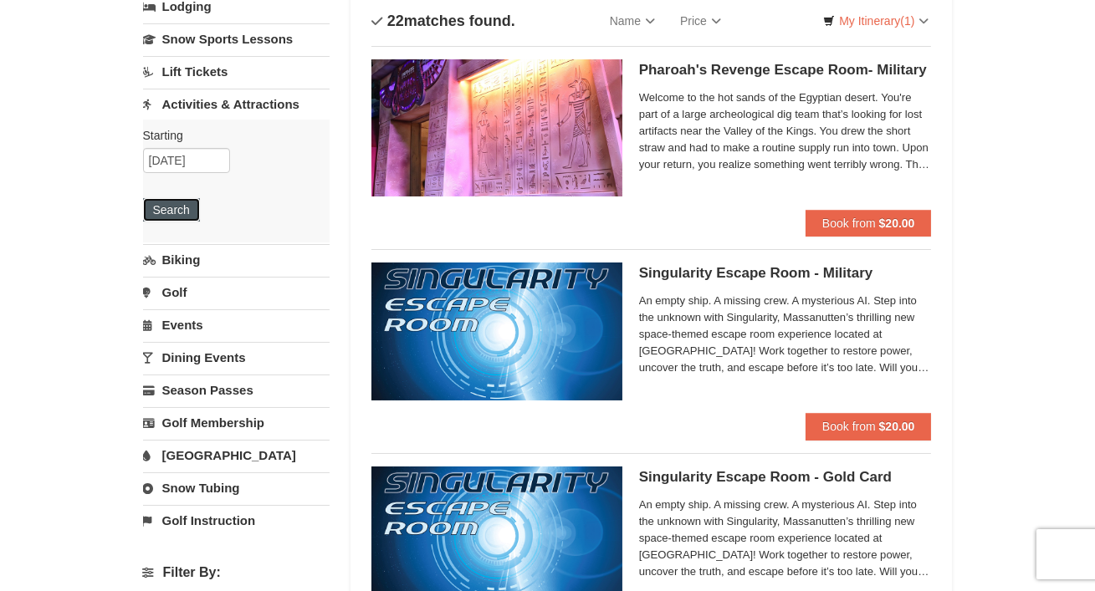
click at [166, 213] on button "Search" at bounding box center [171, 209] width 57 height 23
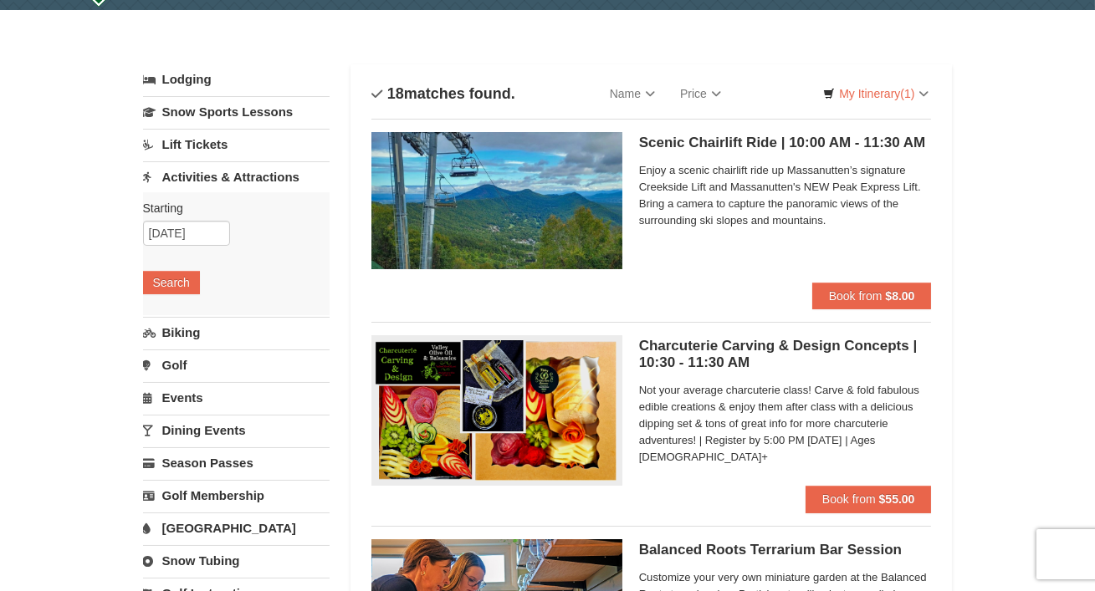
scroll to position [42, 0]
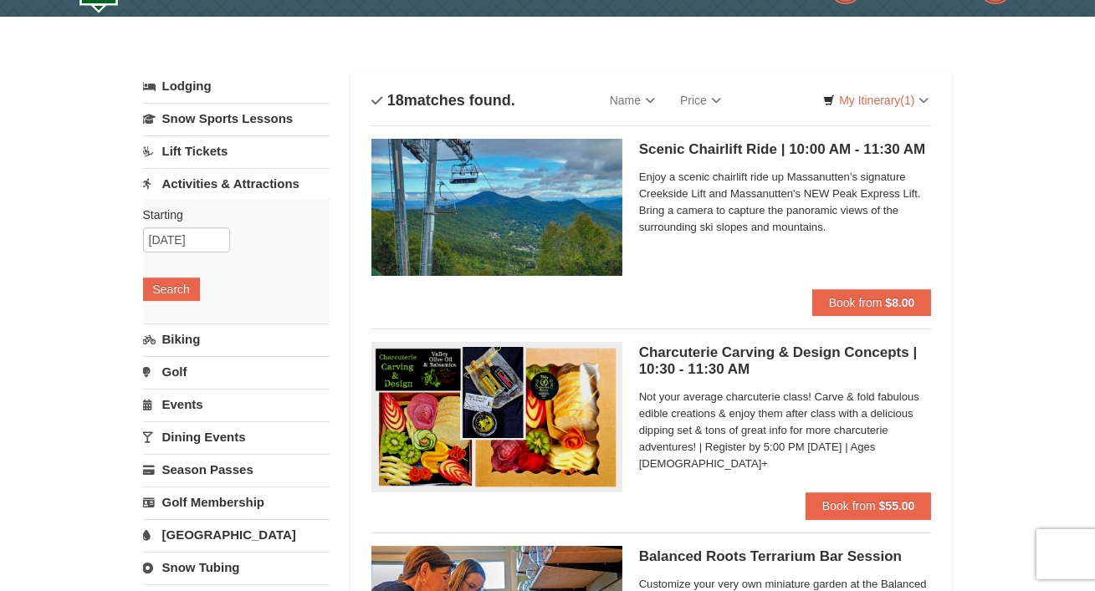
click at [196, 441] on link "Dining Events" at bounding box center [236, 437] width 187 height 31
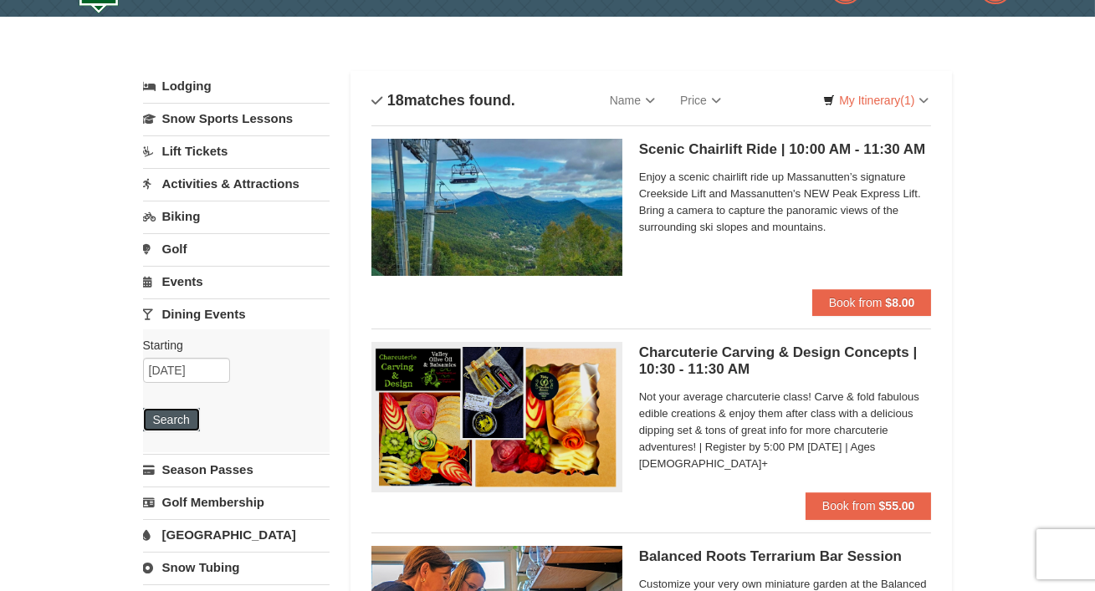
click at [165, 416] on button "Search" at bounding box center [171, 419] width 57 height 23
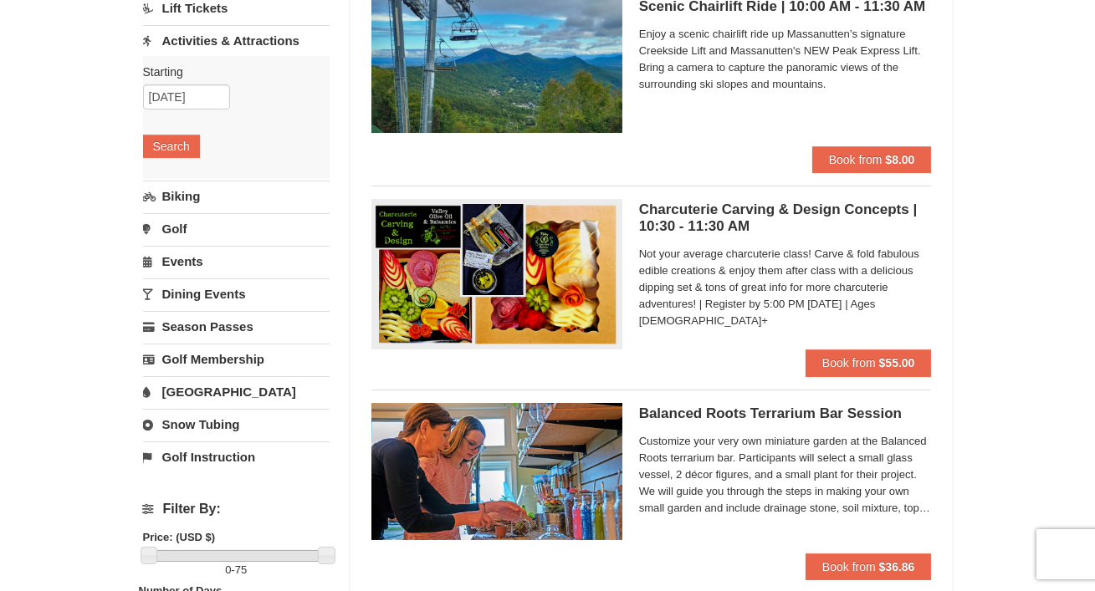
scroll to position [155, 0]
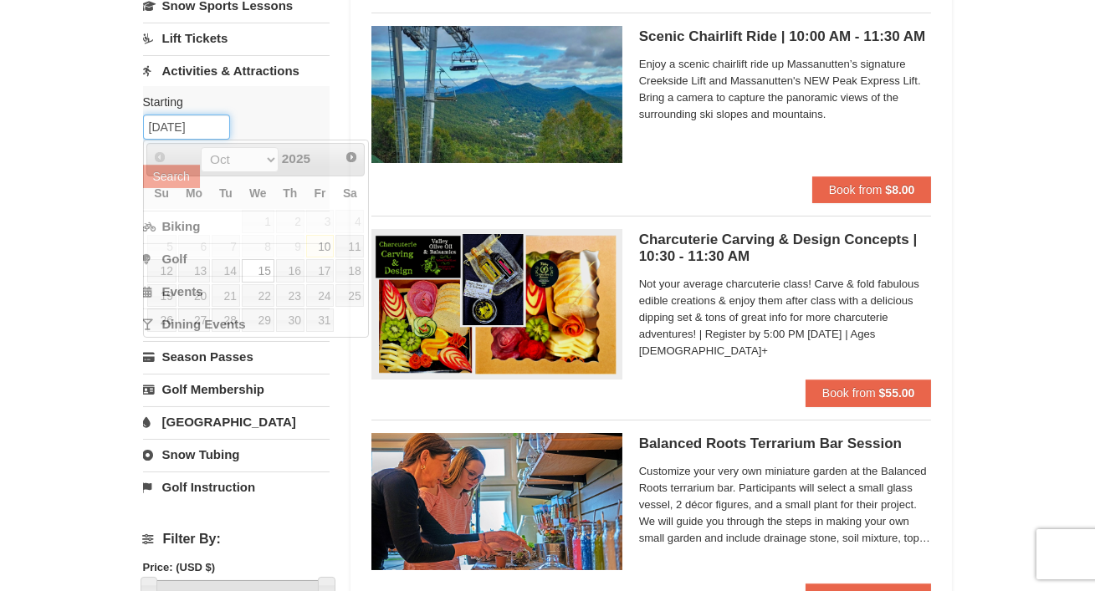
click at [206, 129] on input "10/15/2025" at bounding box center [186, 127] width 87 height 25
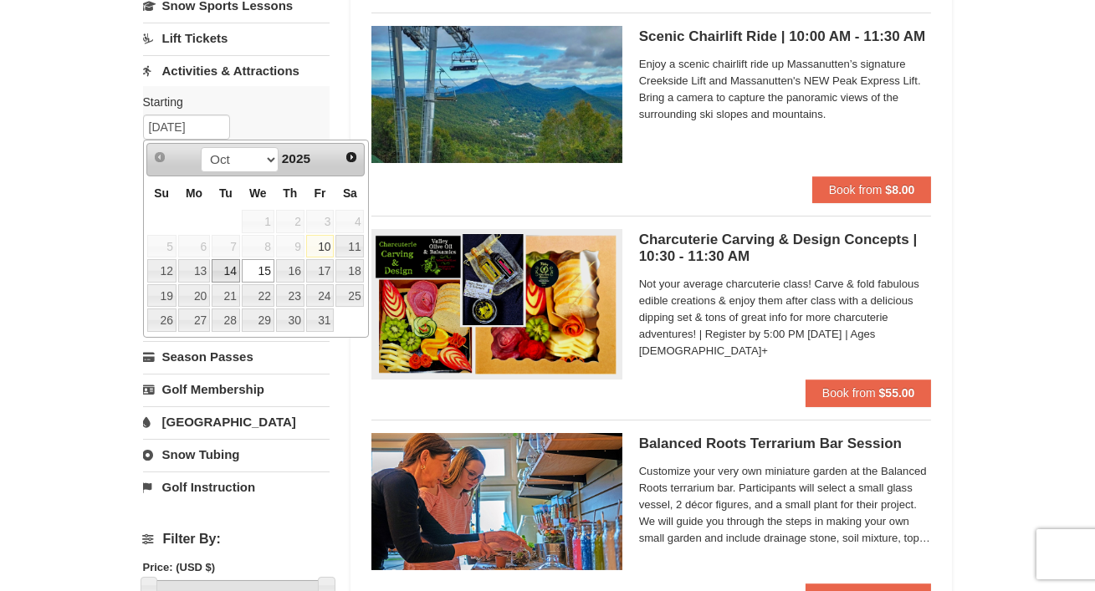
click at [225, 271] on link "14" at bounding box center [226, 270] width 28 height 23
type input "[DATE]"
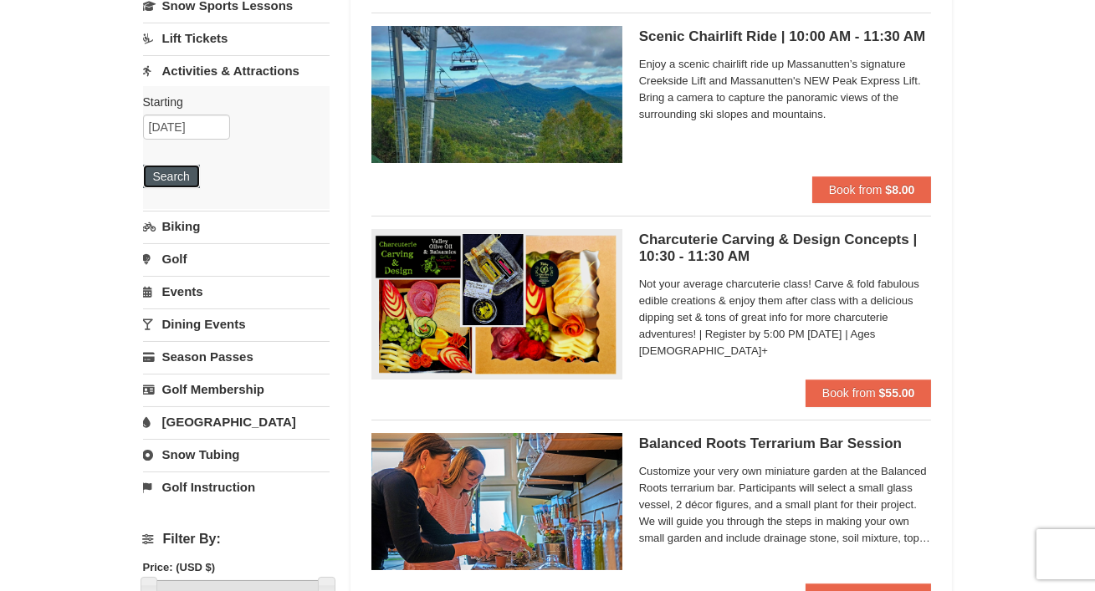
click at [164, 170] on button "Search" at bounding box center [171, 176] width 57 height 23
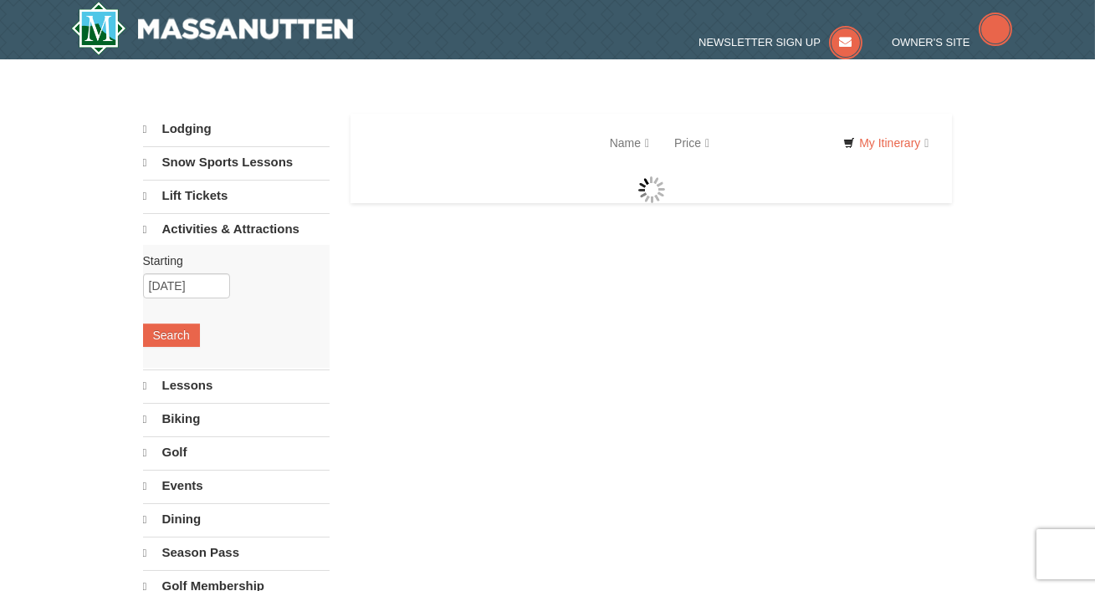
select select "10"
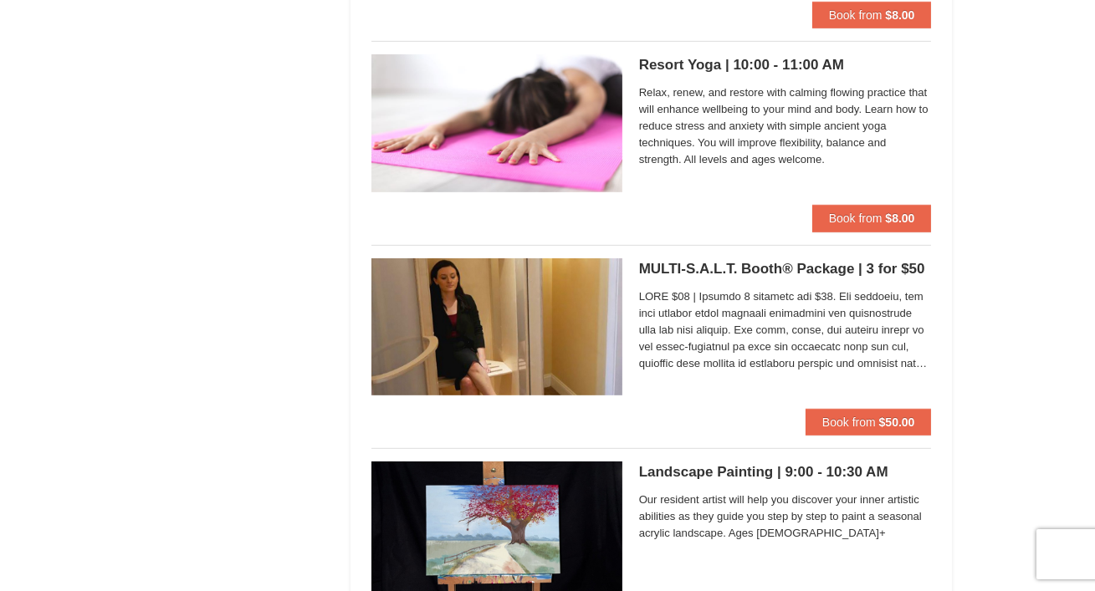
scroll to position [1650, 0]
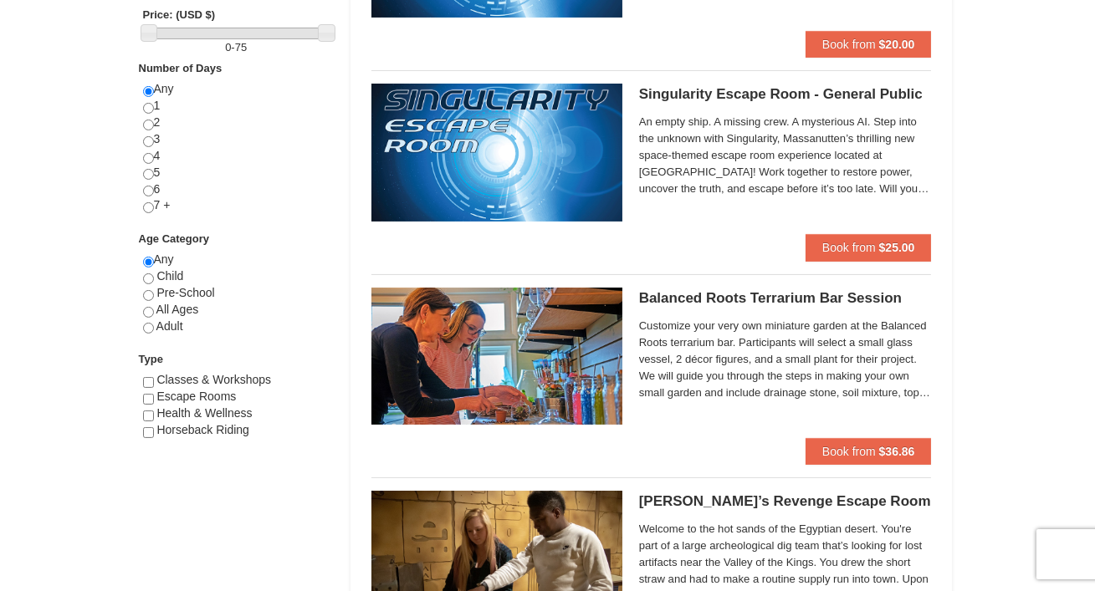
scroll to position [707, 0]
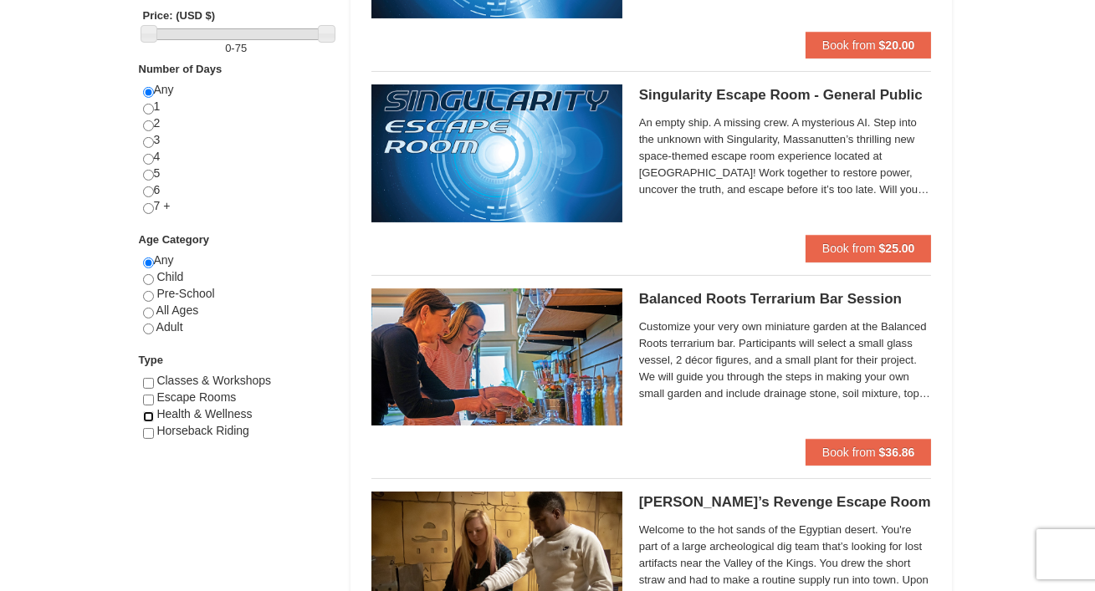
click at [151, 416] on input "checkbox" at bounding box center [148, 417] width 11 height 11
checkbox input "true"
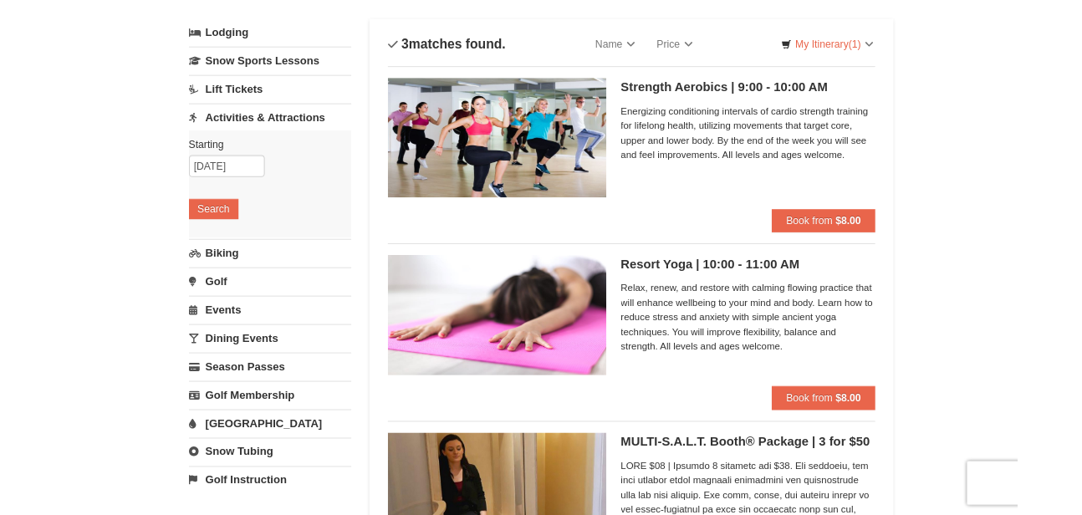
scroll to position [121, 0]
